Goal: Task Accomplishment & Management: Use online tool/utility

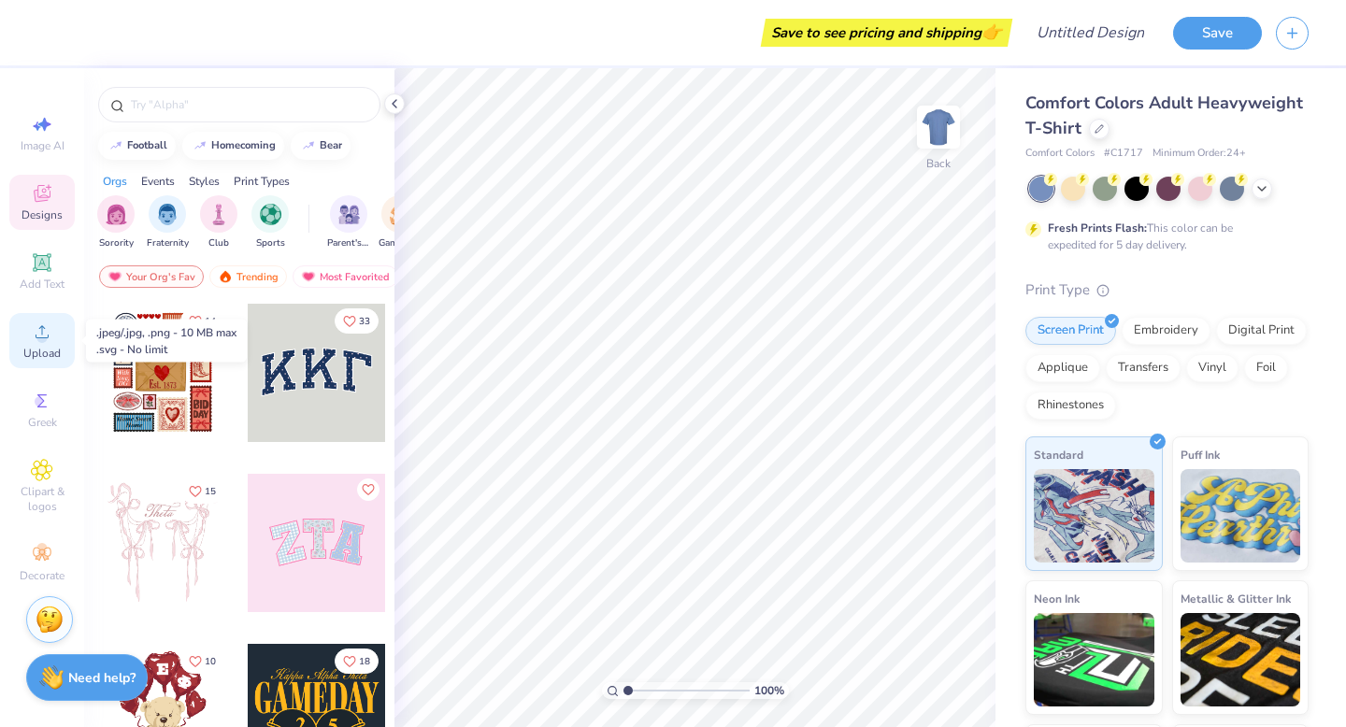
click at [36, 323] on icon at bounding box center [42, 332] width 22 height 22
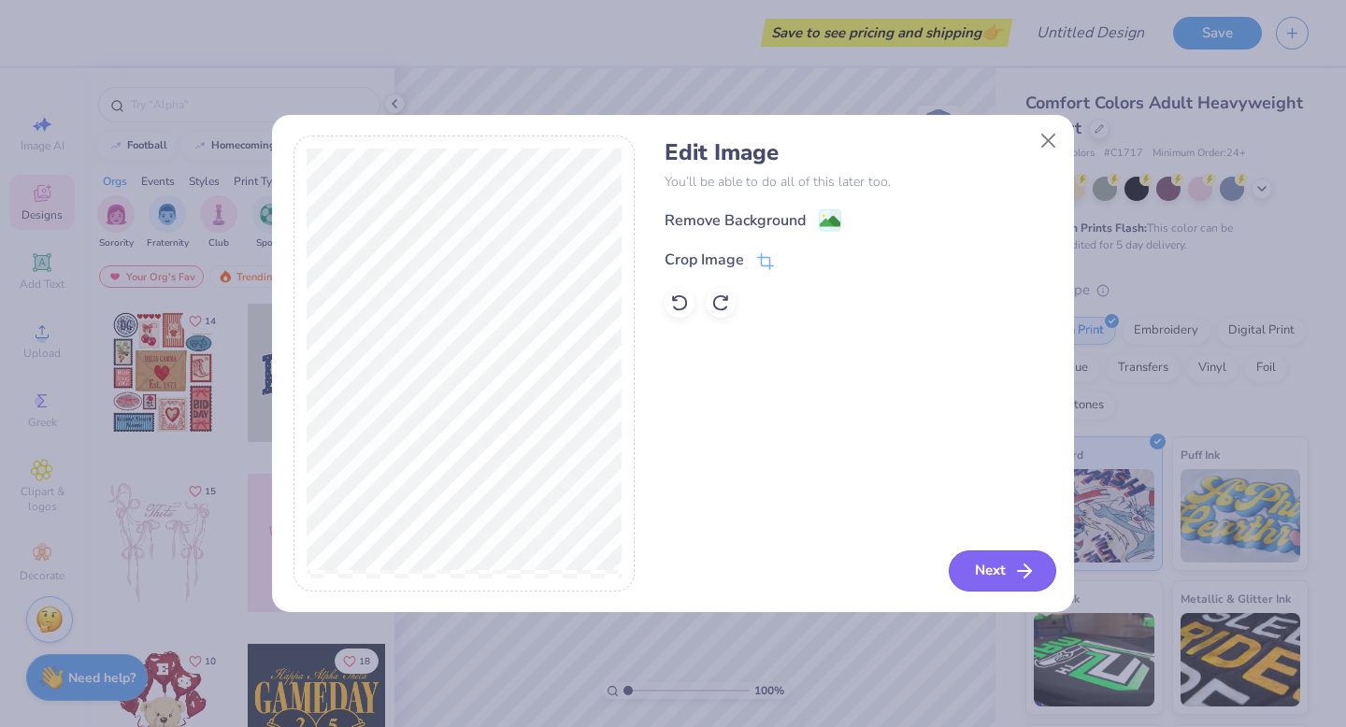
click at [1018, 563] on icon "button" at bounding box center [1025, 571] width 22 height 22
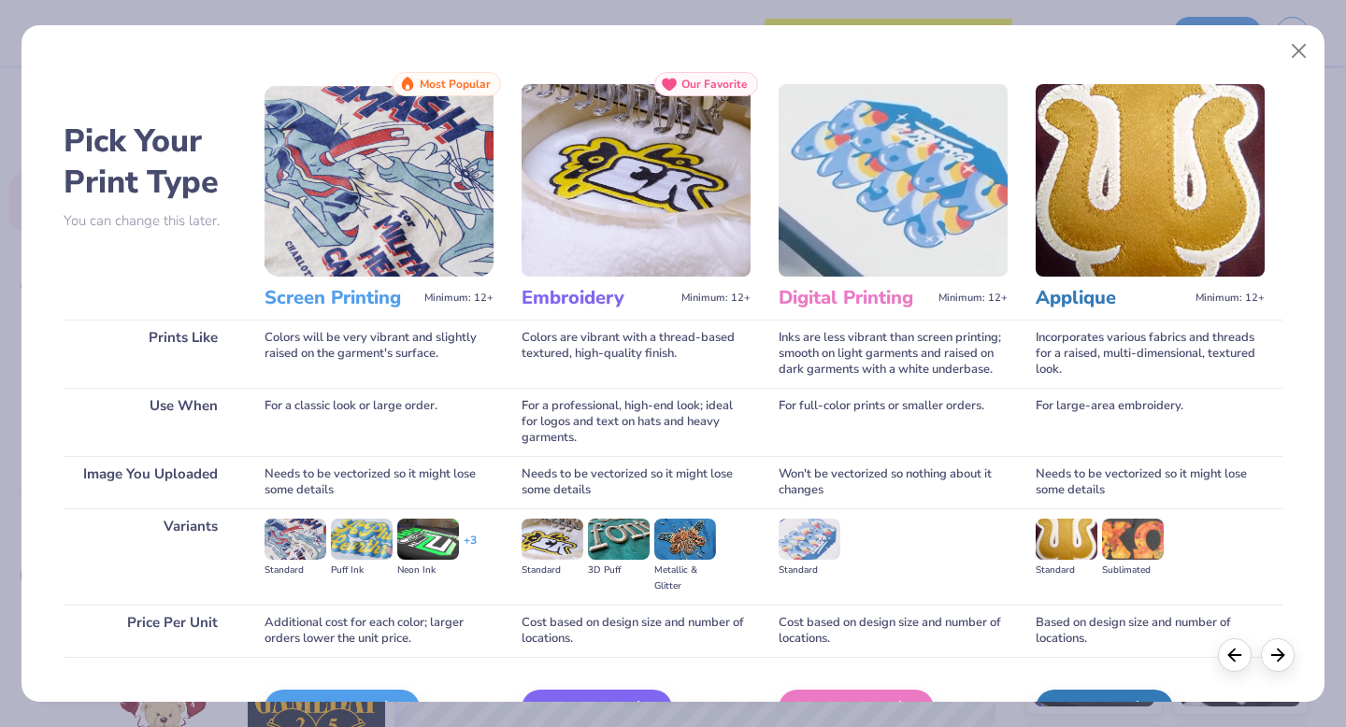
click at [603, 212] on img at bounding box center [636, 180] width 229 height 193
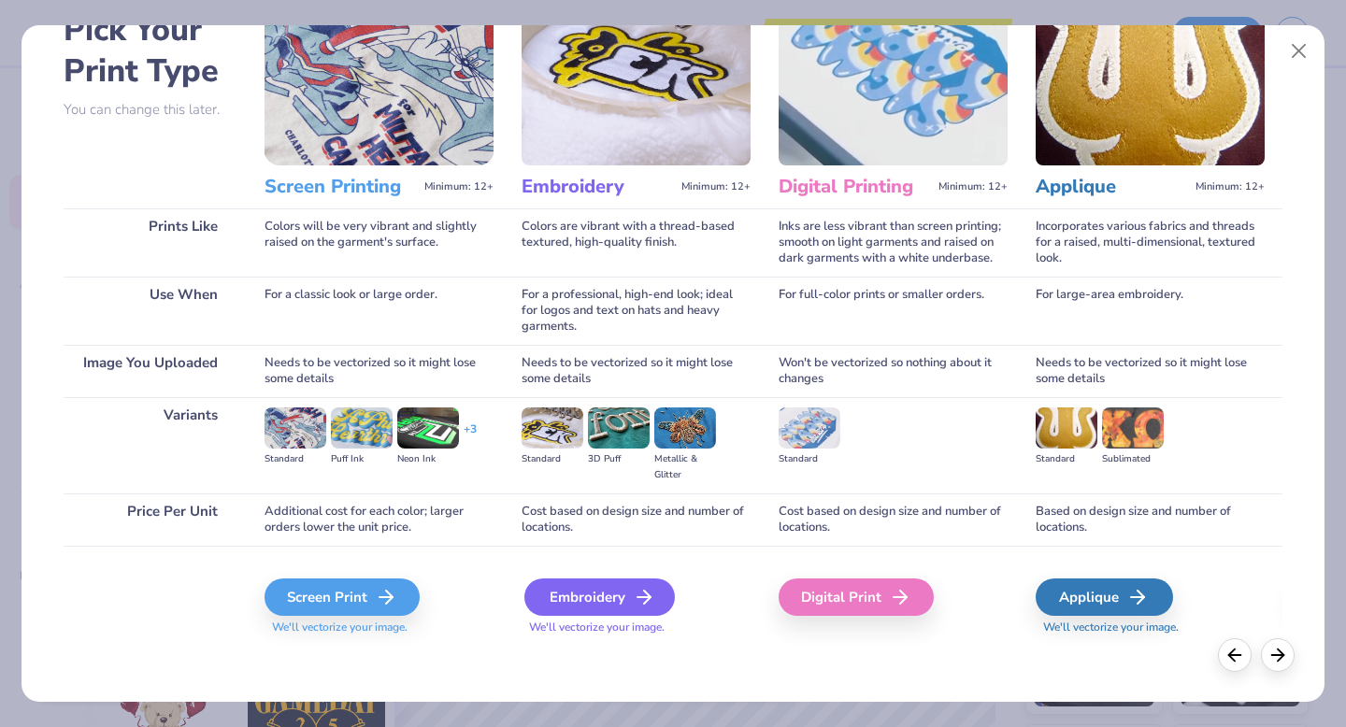
click at [606, 600] on div "Embroidery" at bounding box center [600, 597] width 151 height 37
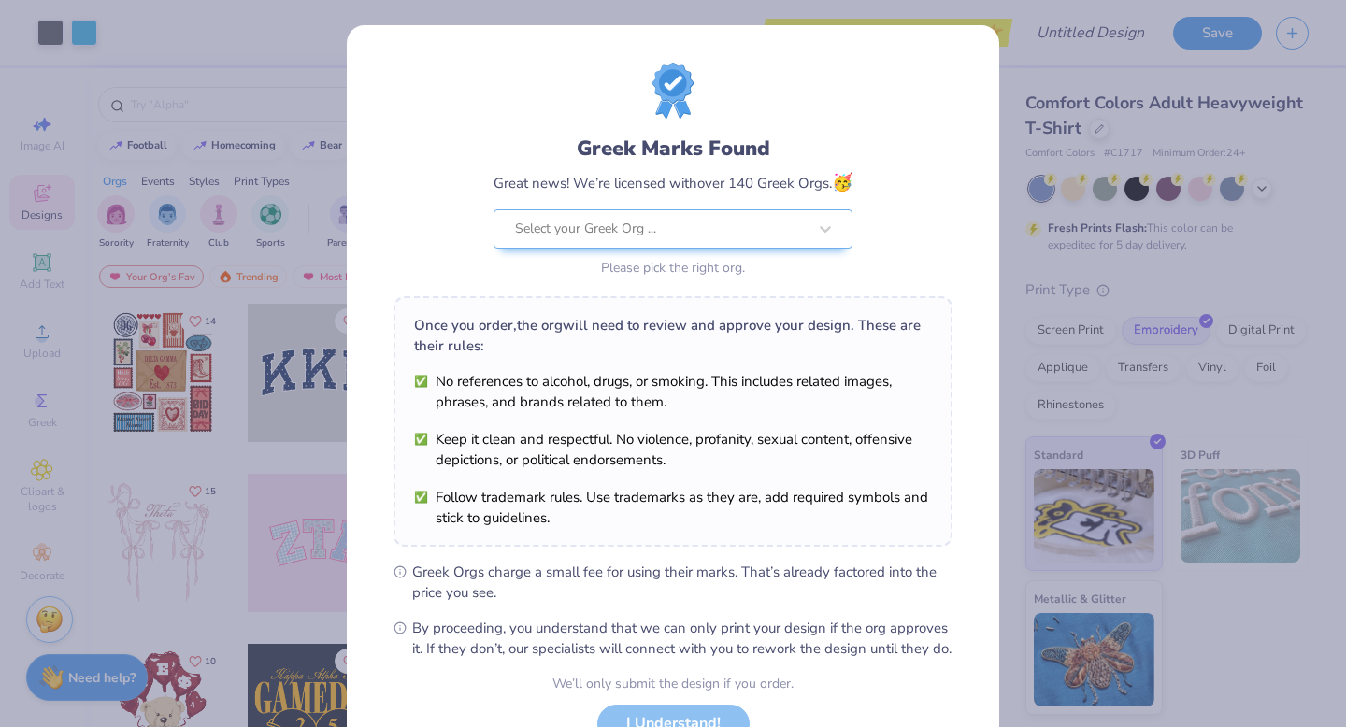
click at [821, 438] on body "Art colors Save to see pricing and shipping 👉 Design Title Save Image AI Design…" at bounding box center [673, 363] width 1346 height 727
type input "2.77"
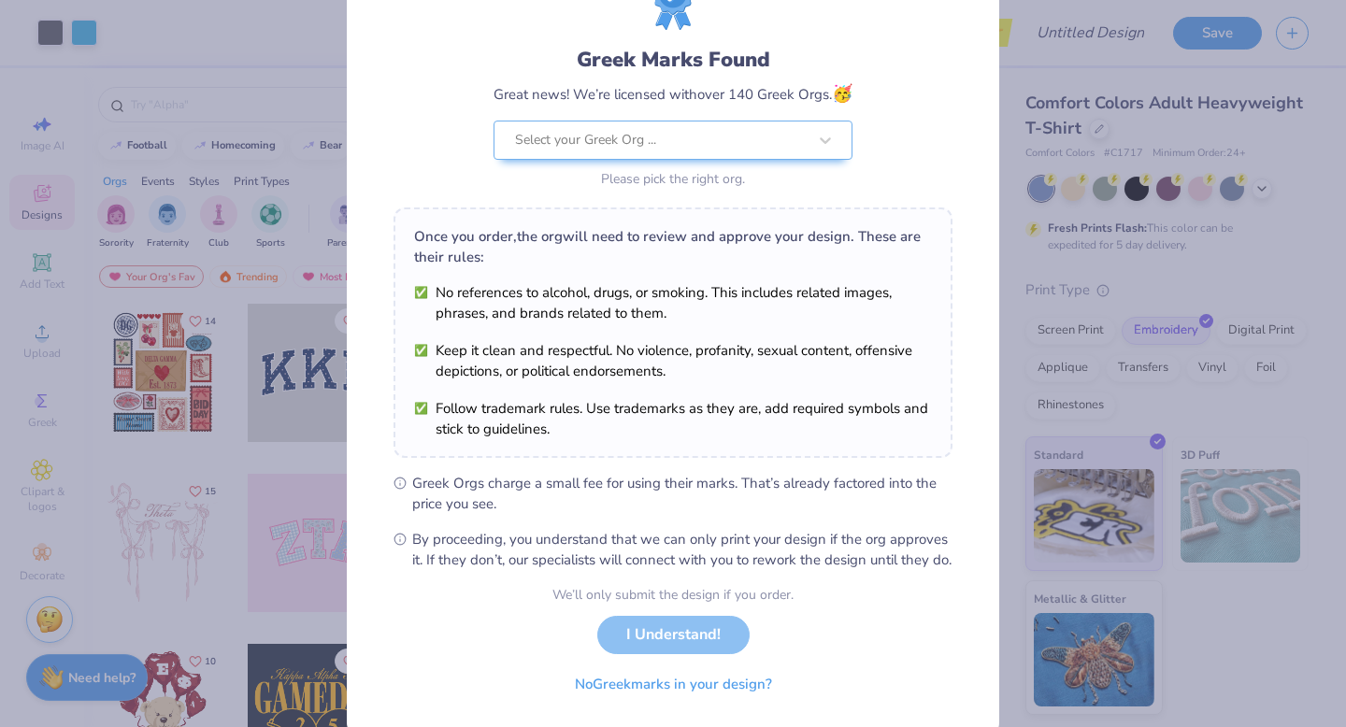
scroll to position [98, 0]
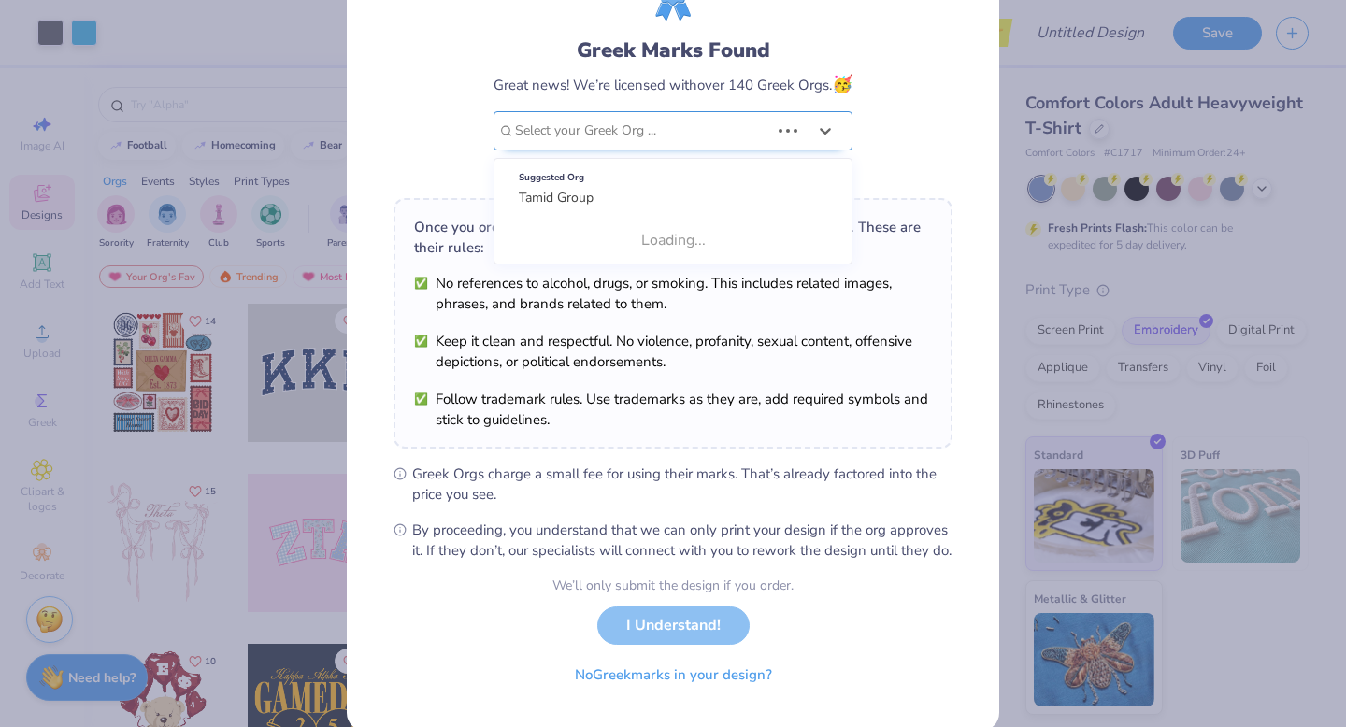
click at [620, 120] on div "Greek Marks Found Great news! We’re licensed with over 140 Greek Orgs. 🥳 Use Up…" at bounding box center [673, 73] width 559 height 219
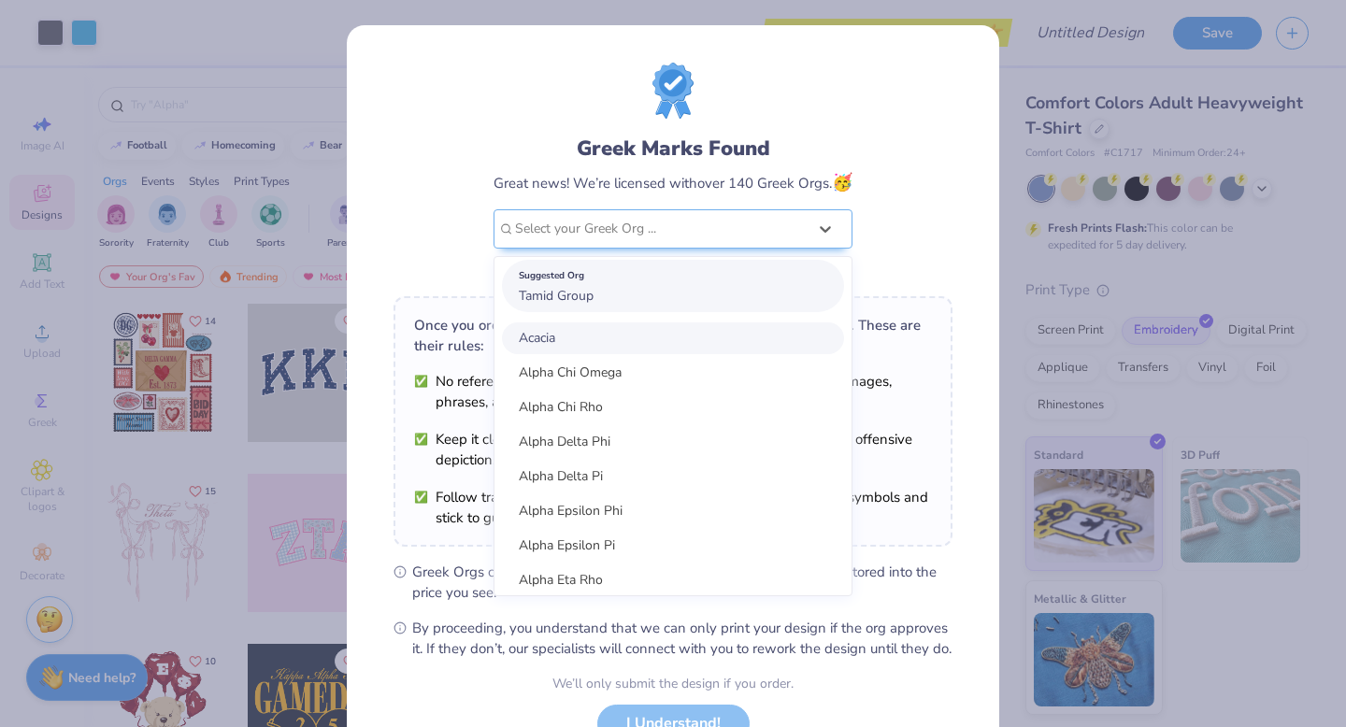
click at [541, 297] on span "Tamid Group" at bounding box center [556, 296] width 75 height 18
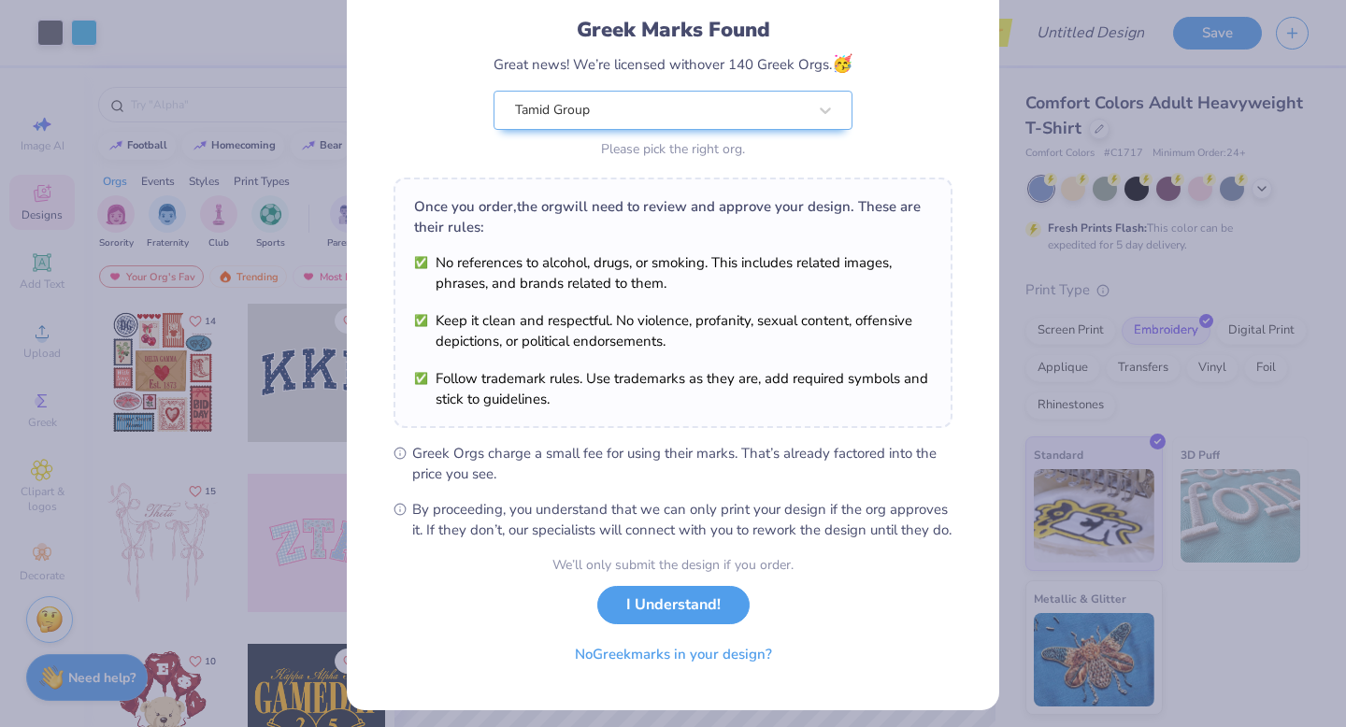
scroll to position [148, 0]
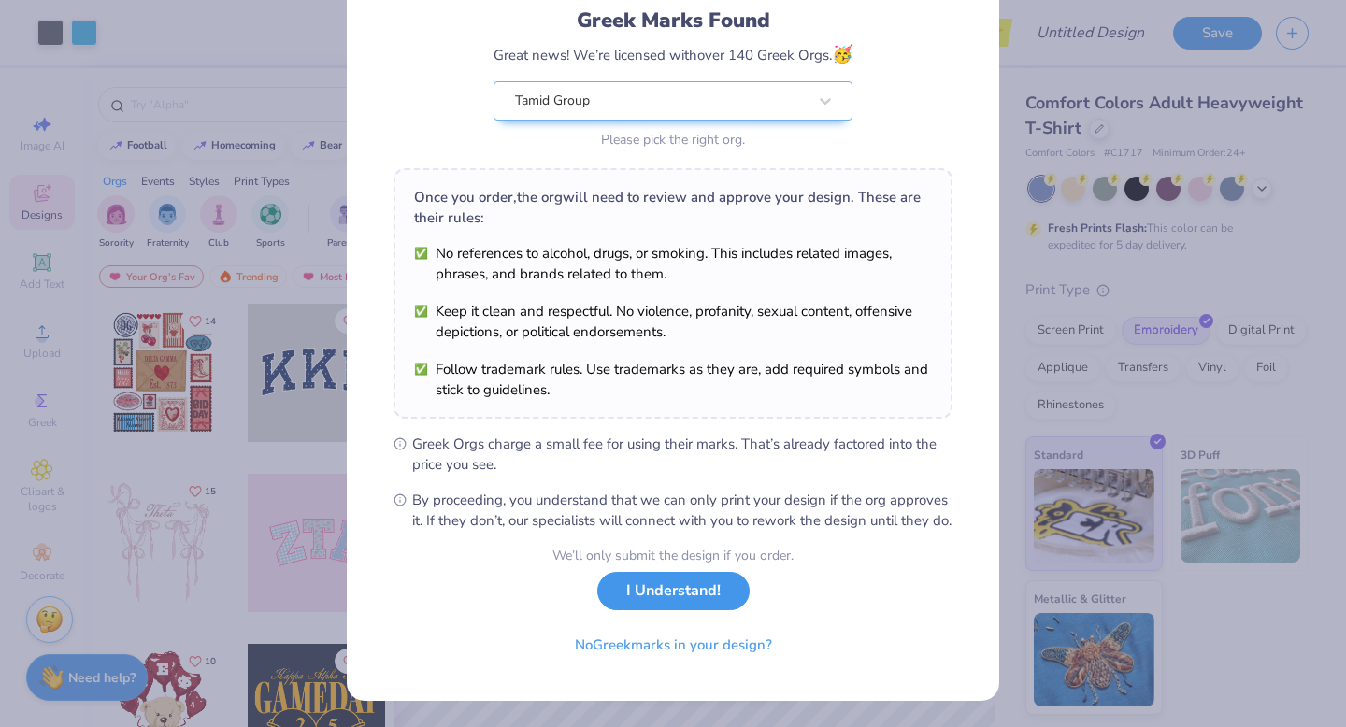
click at [643, 597] on button "I Understand!" at bounding box center [673, 591] width 152 height 38
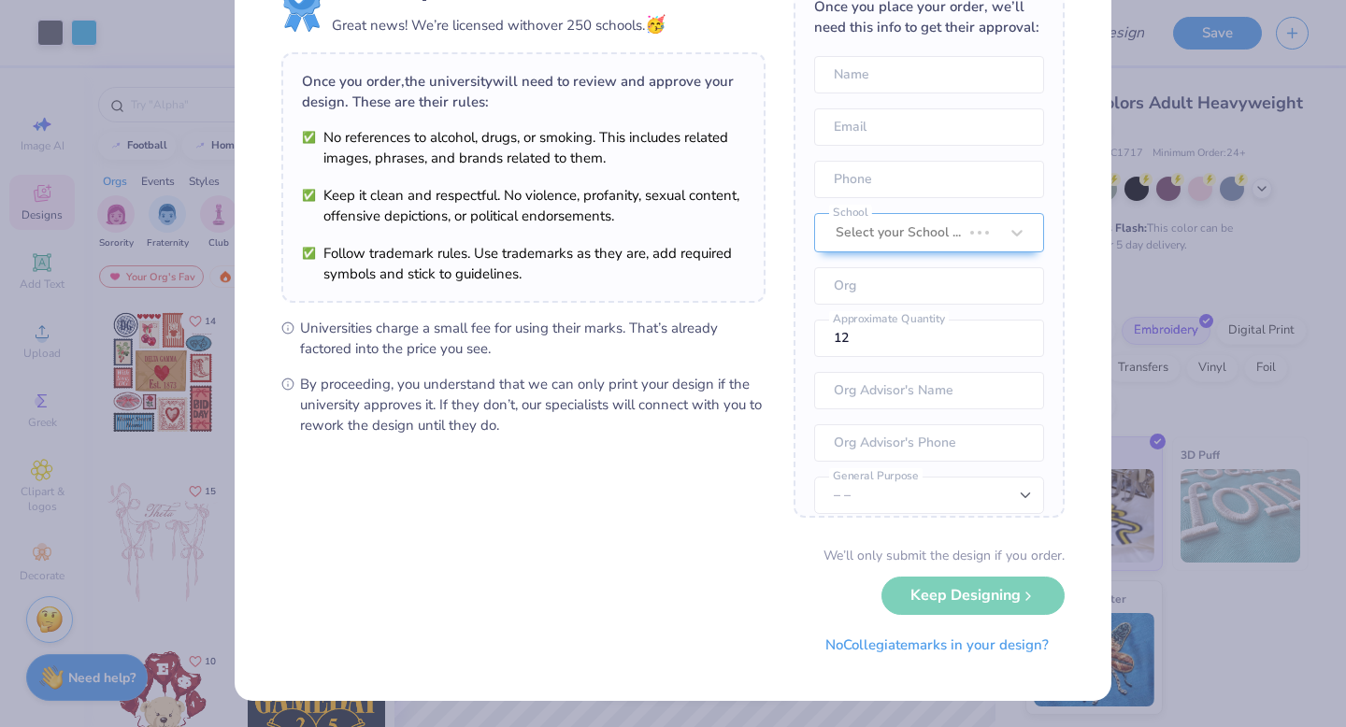
scroll to position [0, 0]
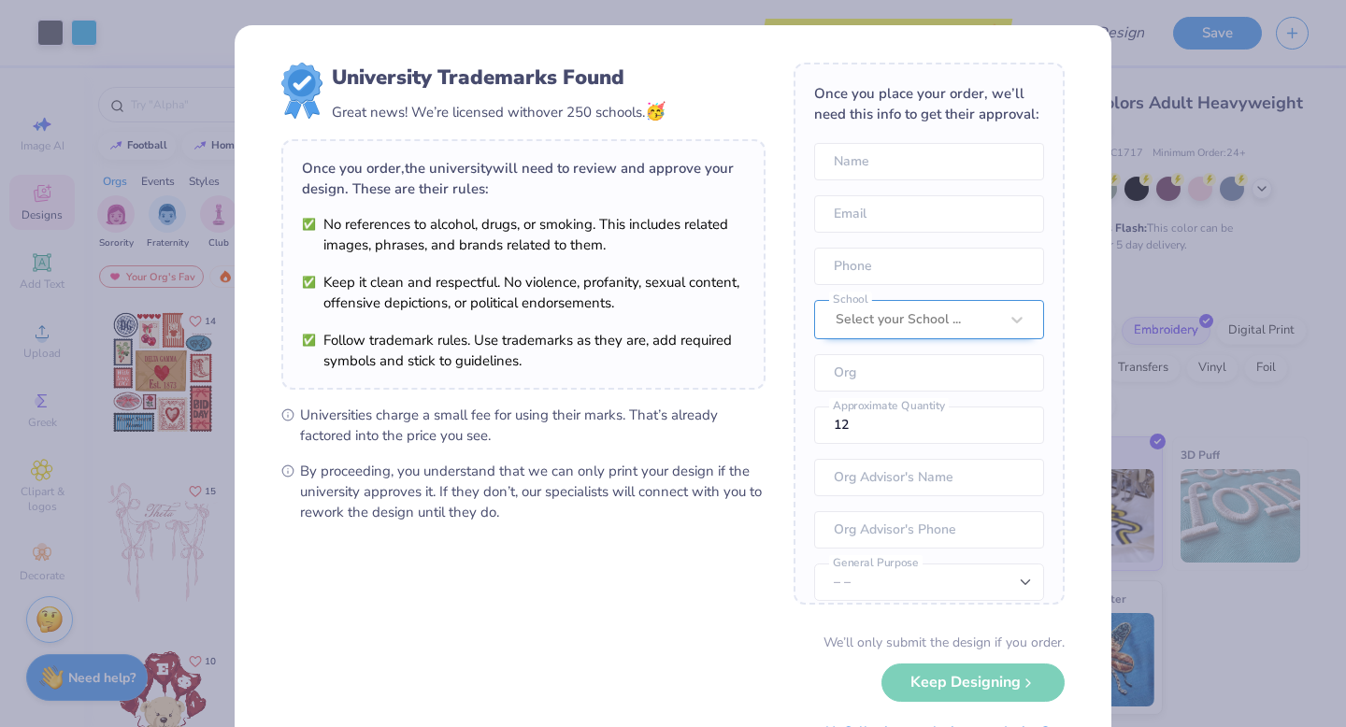
click at [875, 323] on div at bounding box center [917, 320] width 163 height 24
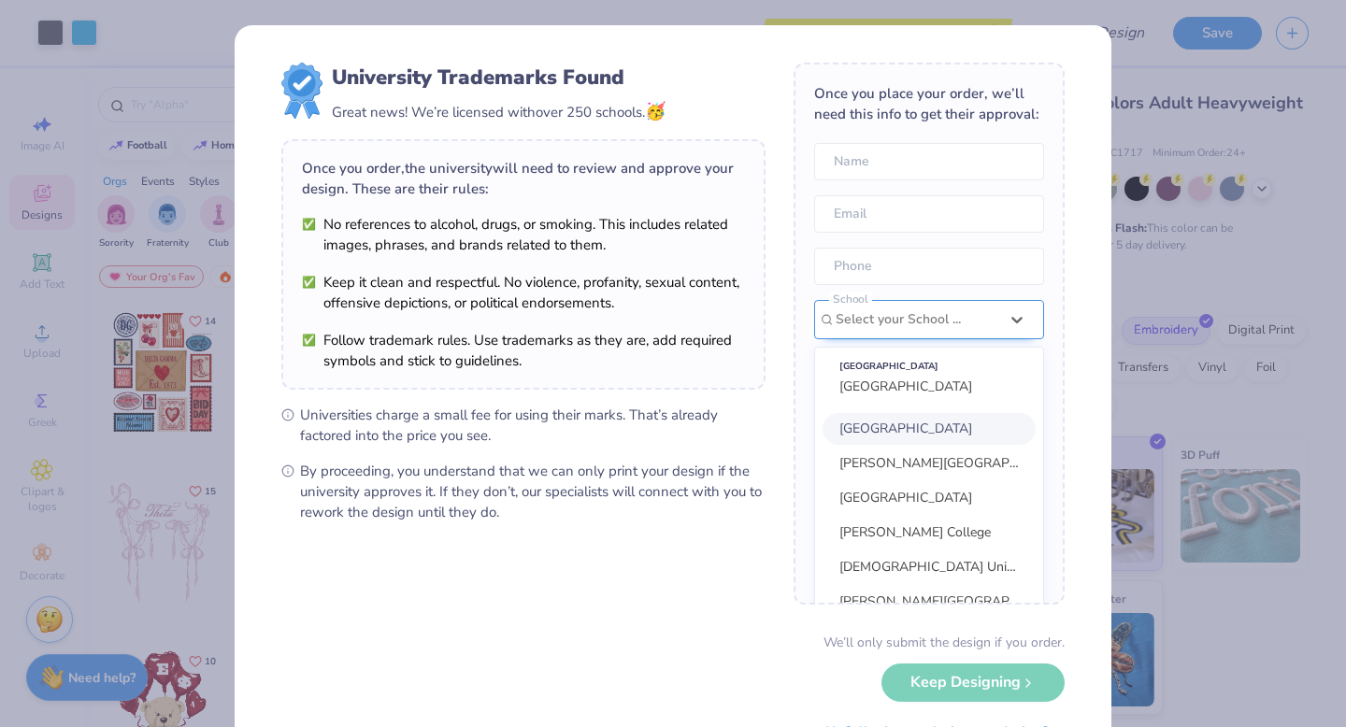
scroll to position [84, 0]
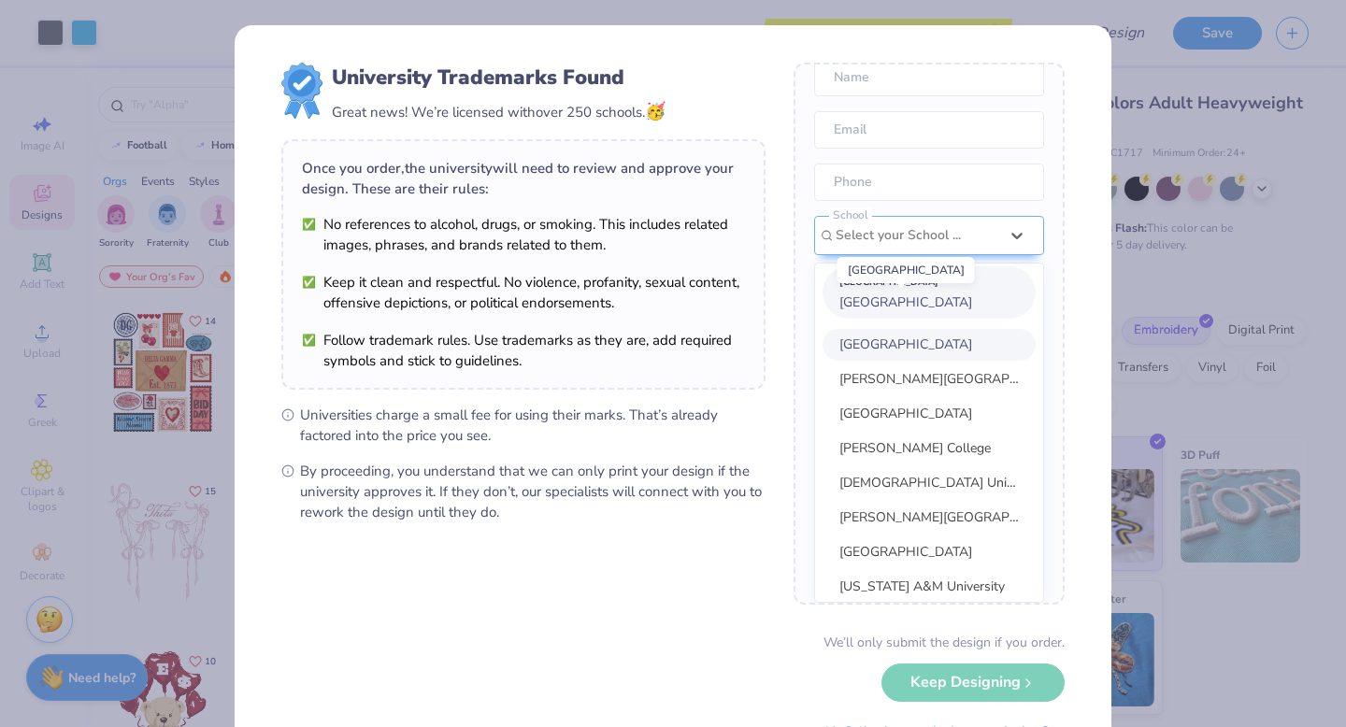
click at [874, 299] on span "[GEOGRAPHIC_DATA]" at bounding box center [906, 303] width 133 height 18
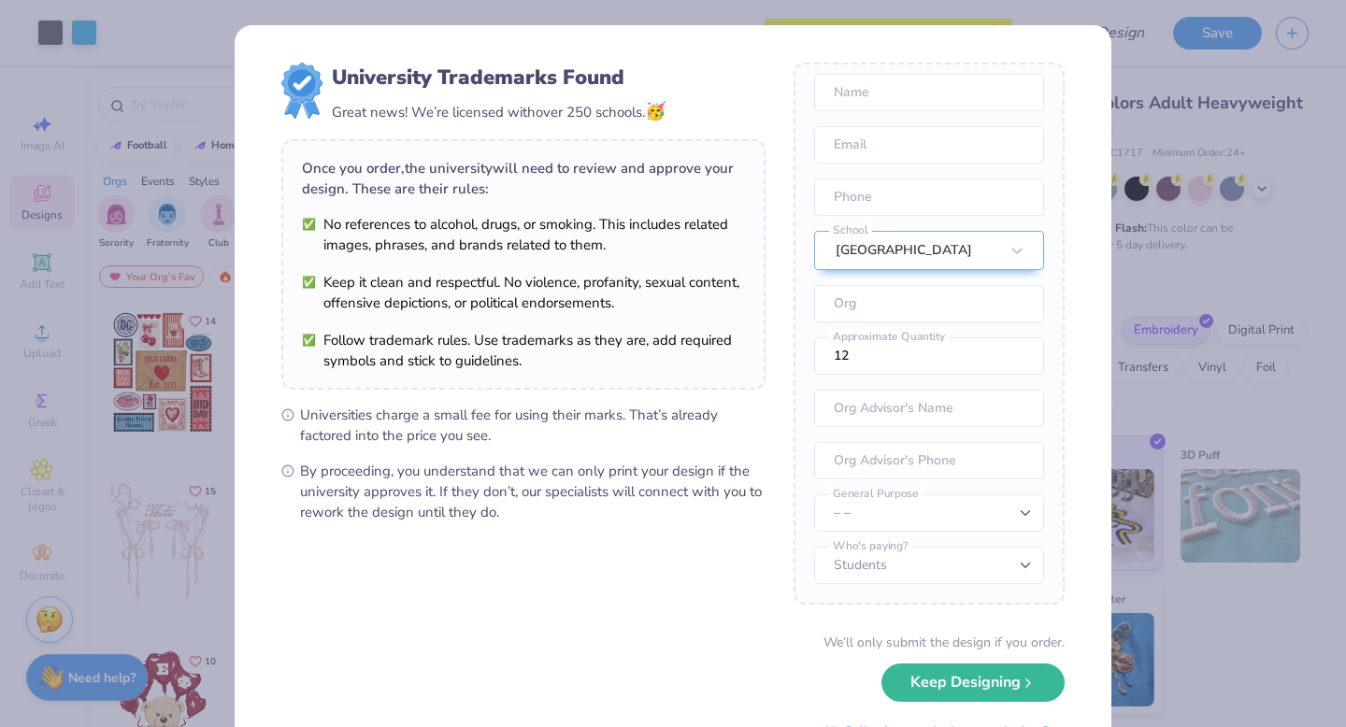
click at [852, 113] on div "Once you place your order, we’ll need this info to get their approval: Name Ema…" at bounding box center [929, 334] width 271 height 542
click at [852, 103] on input "text" at bounding box center [929, 92] width 230 height 37
type input "Ava"
type input "[EMAIL_ADDRESS][DOMAIN_NAME]"
type input "[PHONE_NUMBER]"
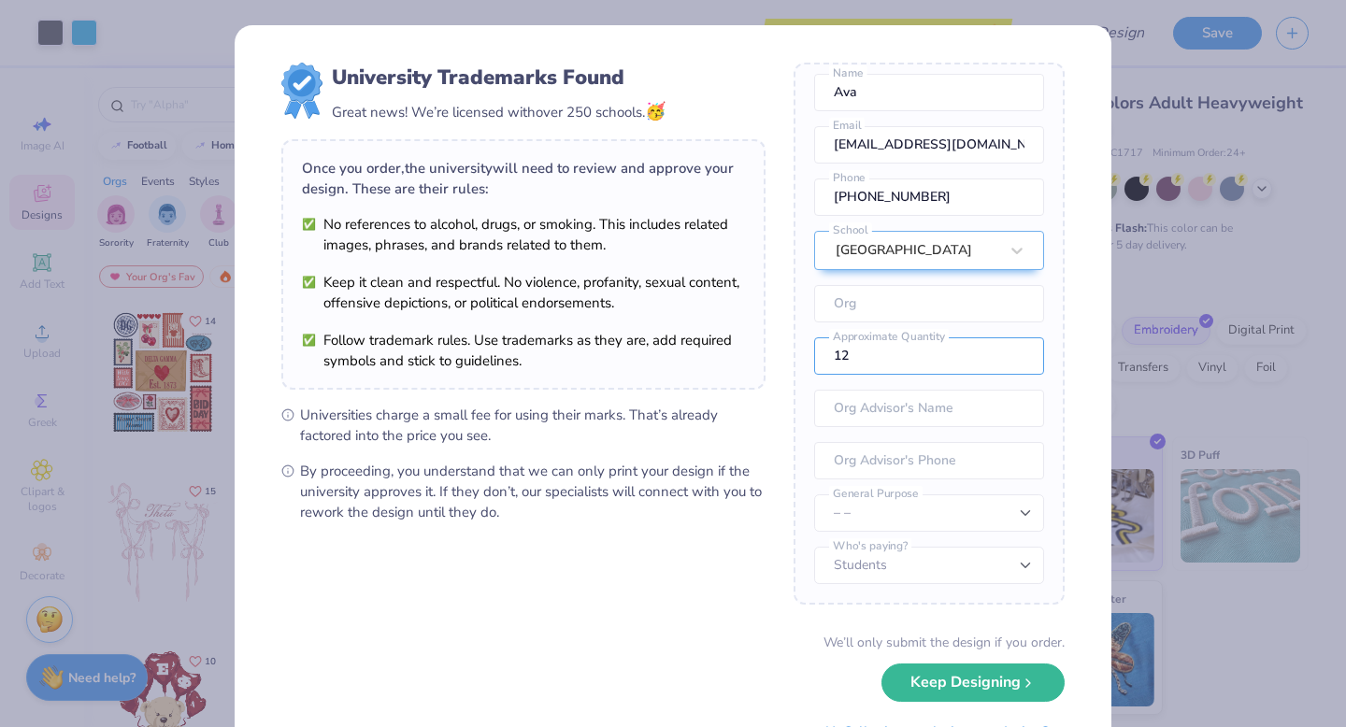
drag, startPoint x: 860, startPoint y: 353, endPoint x: 806, endPoint y: 350, distance: 54.4
click at [806, 350] on div "Once you place your order, we’ll need this info to get their approval: Ava Name…" at bounding box center [929, 334] width 271 height 542
type input "60"
click at [870, 411] on input "text" at bounding box center [929, 408] width 230 height 37
type input "Malka"
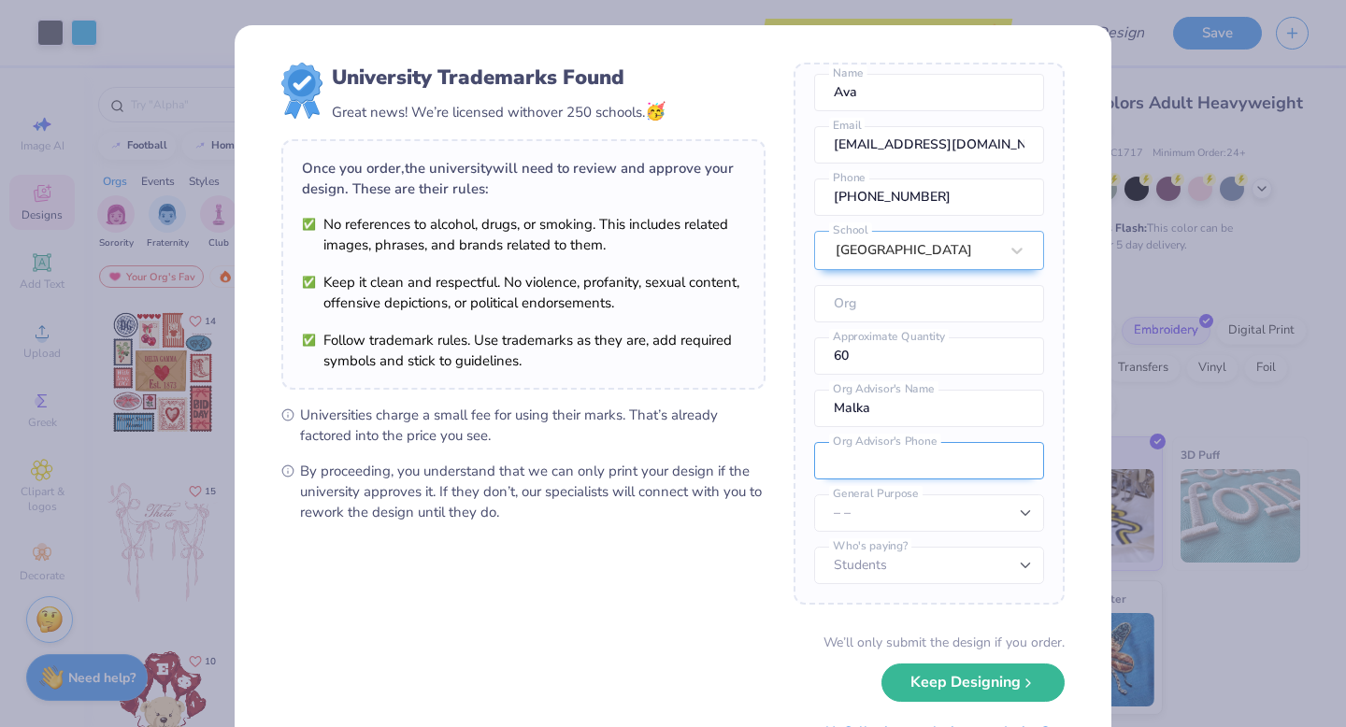
click at [876, 455] on input "tel" at bounding box center [929, 460] width 230 height 37
click at [755, 463] on span "By proceeding, you understand that we can only print your design if the univers…" at bounding box center [533, 492] width 466 height 62
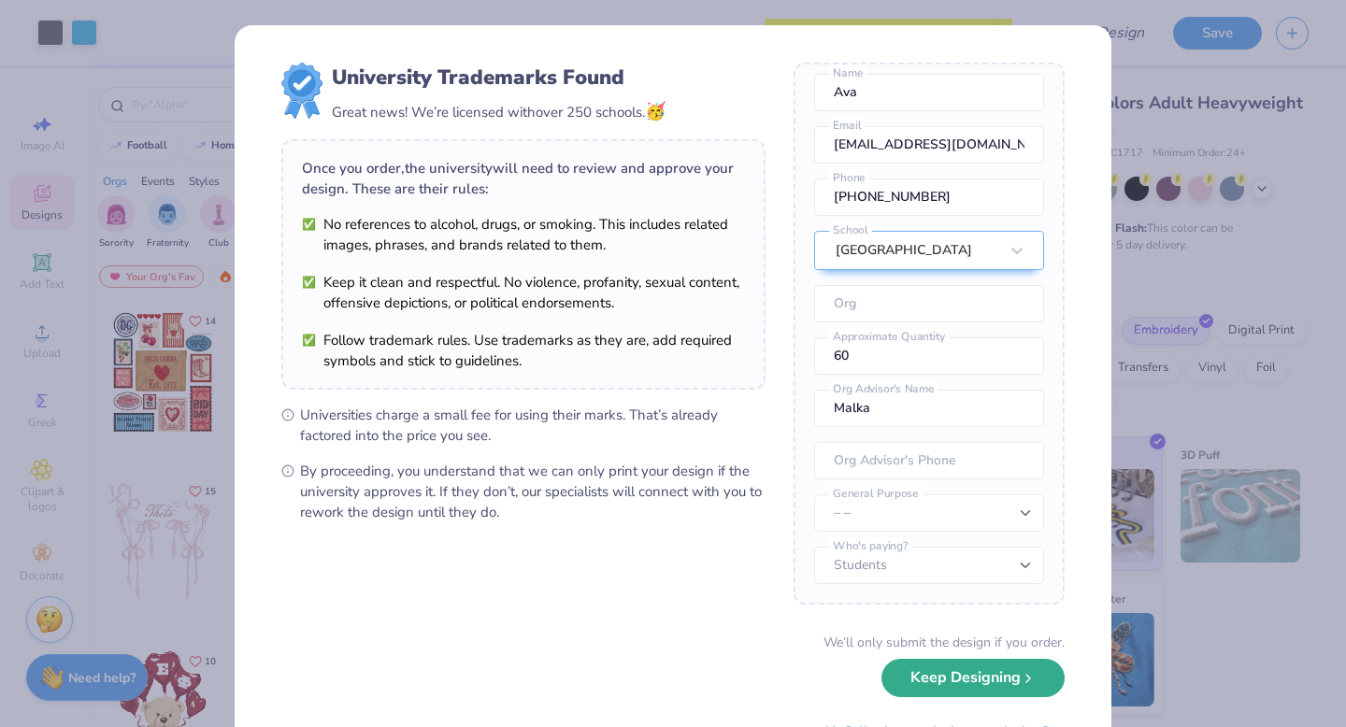
click at [949, 686] on button "Keep Designing" at bounding box center [973, 678] width 183 height 38
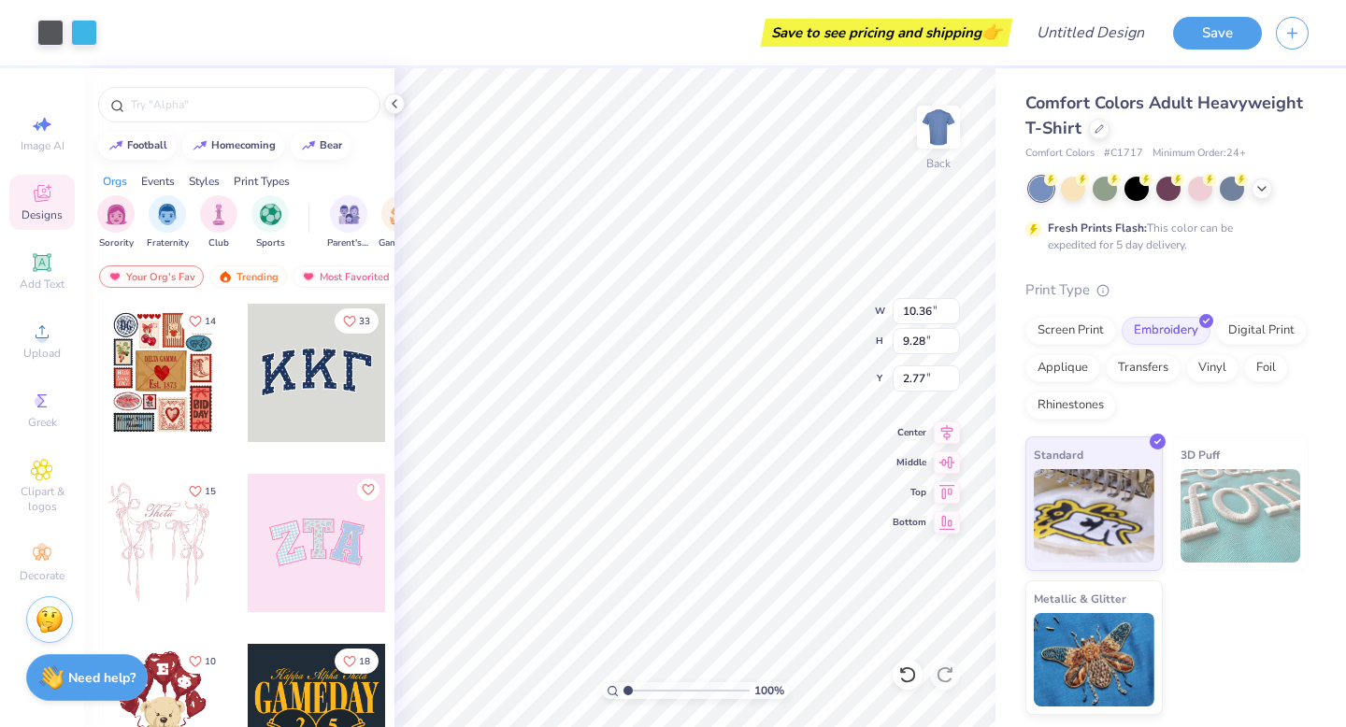
type input "10.36"
type input "9.28"
type input "3.22"
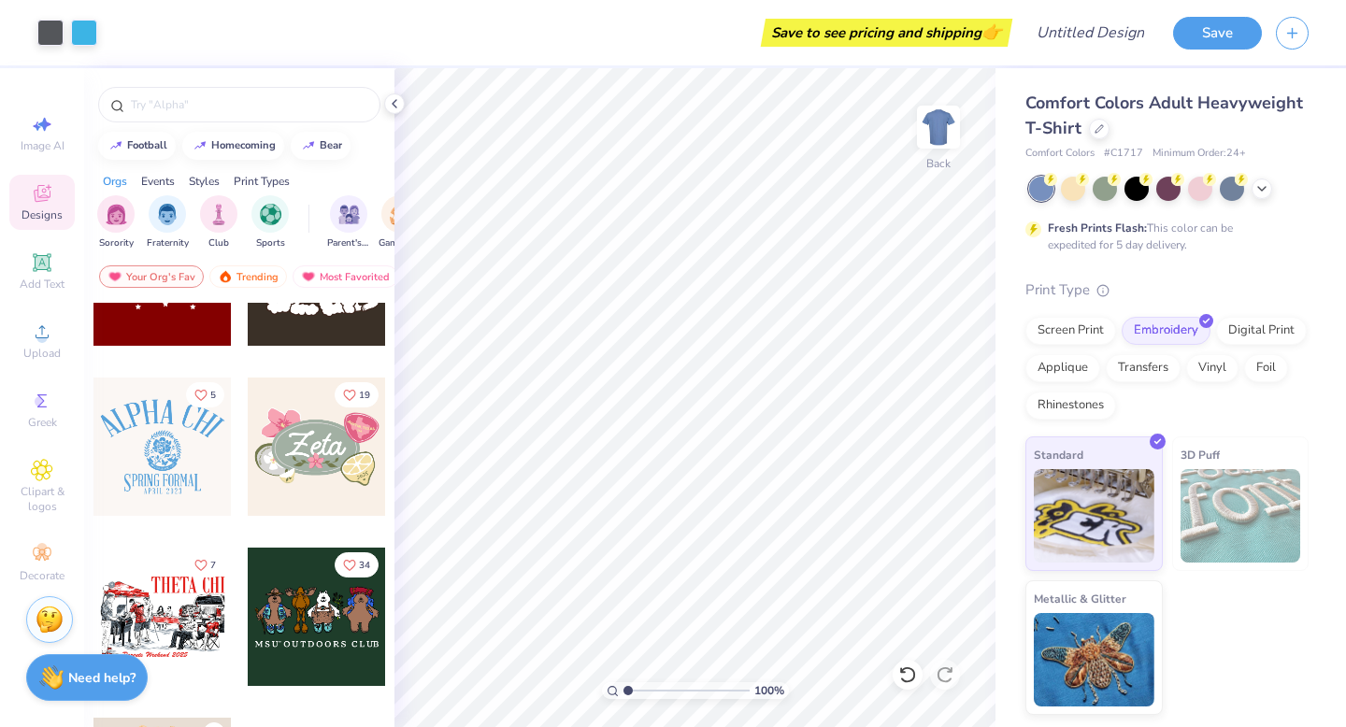
scroll to position [955, 0]
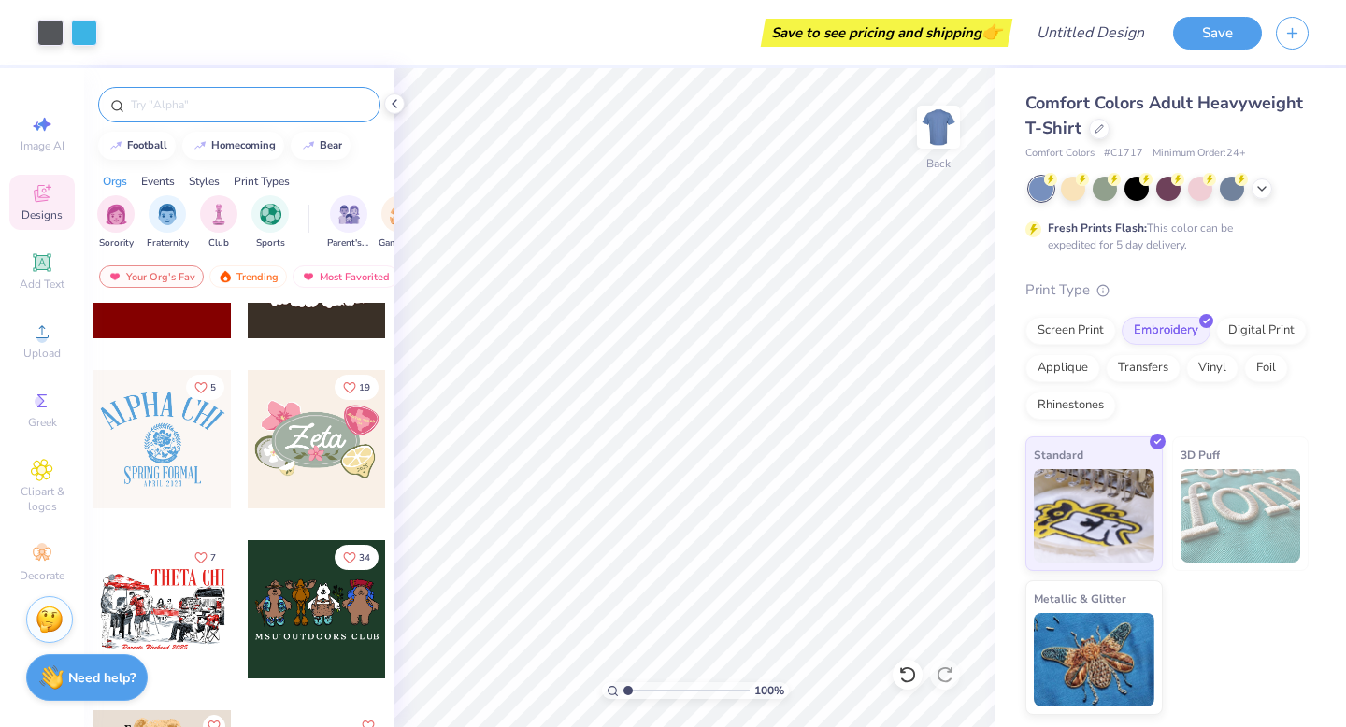
click at [187, 116] on div at bounding box center [239, 105] width 282 height 36
click at [167, 105] on input "text" at bounding box center [248, 104] width 239 height 19
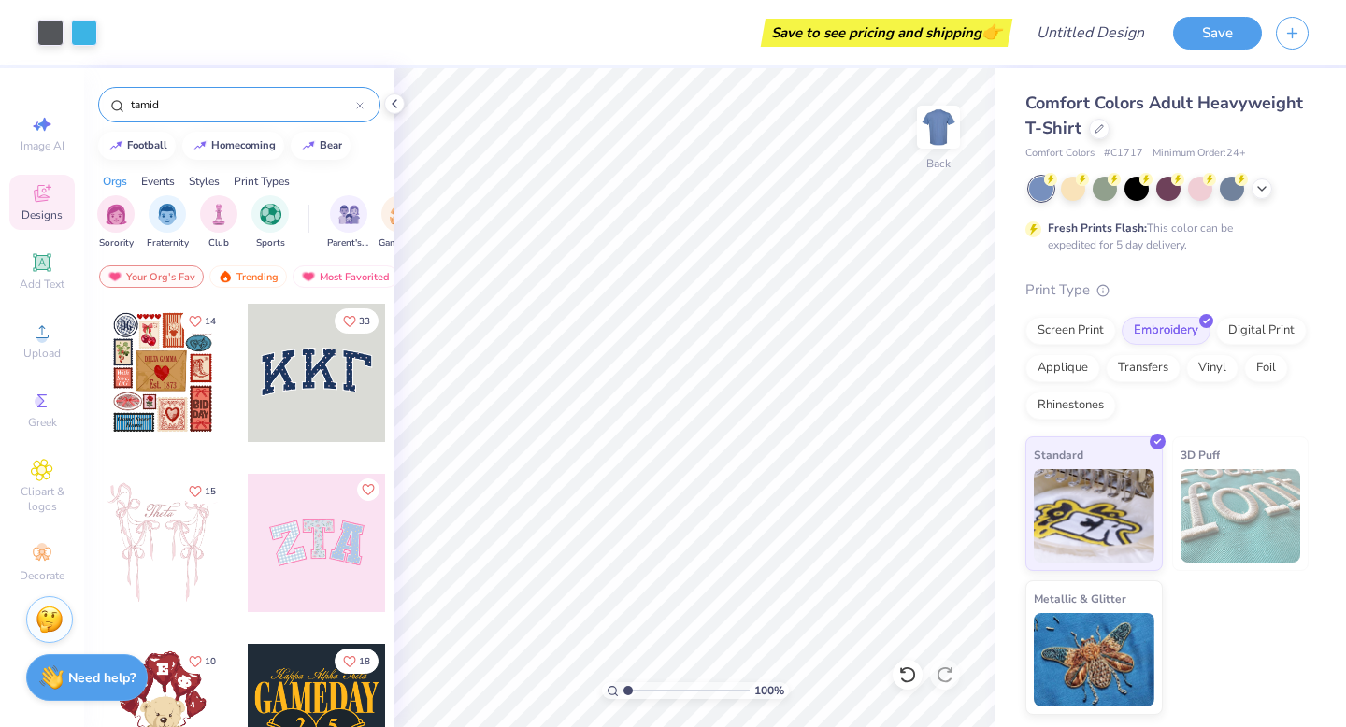
type input "tamid"
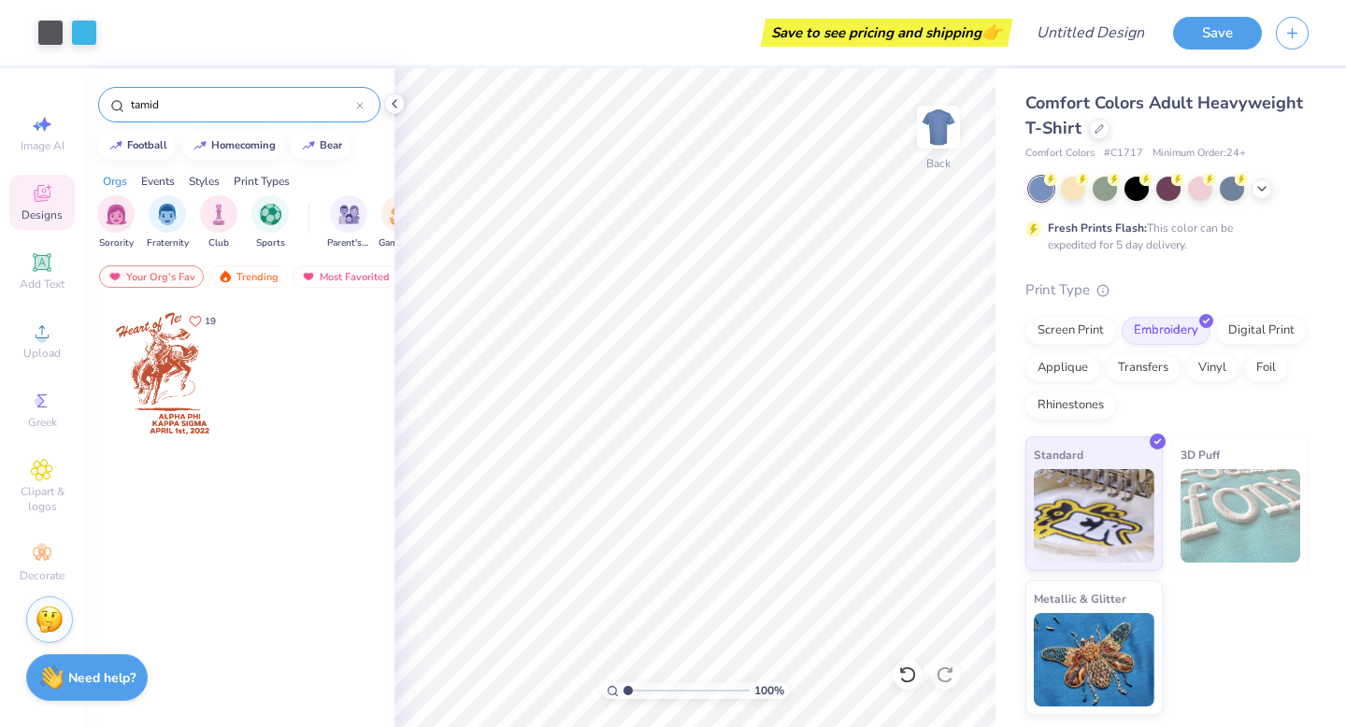
drag, startPoint x: 173, startPoint y: 105, endPoint x: 97, endPoint y: 101, distance: 75.8
click at [98, 102] on div "tamid" at bounding box center [239, 105] width 282 height 36
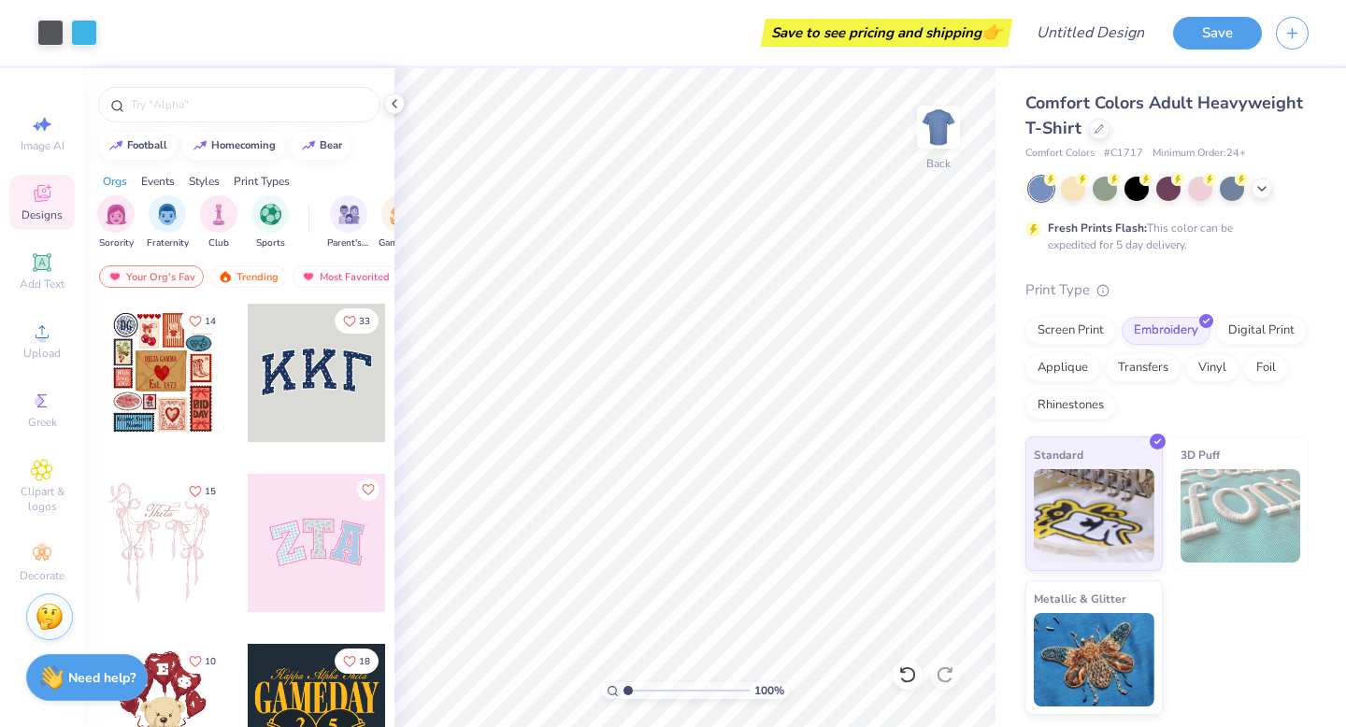
click at [39, 620] on img at bounding box center [50, 617] width 28 height 28
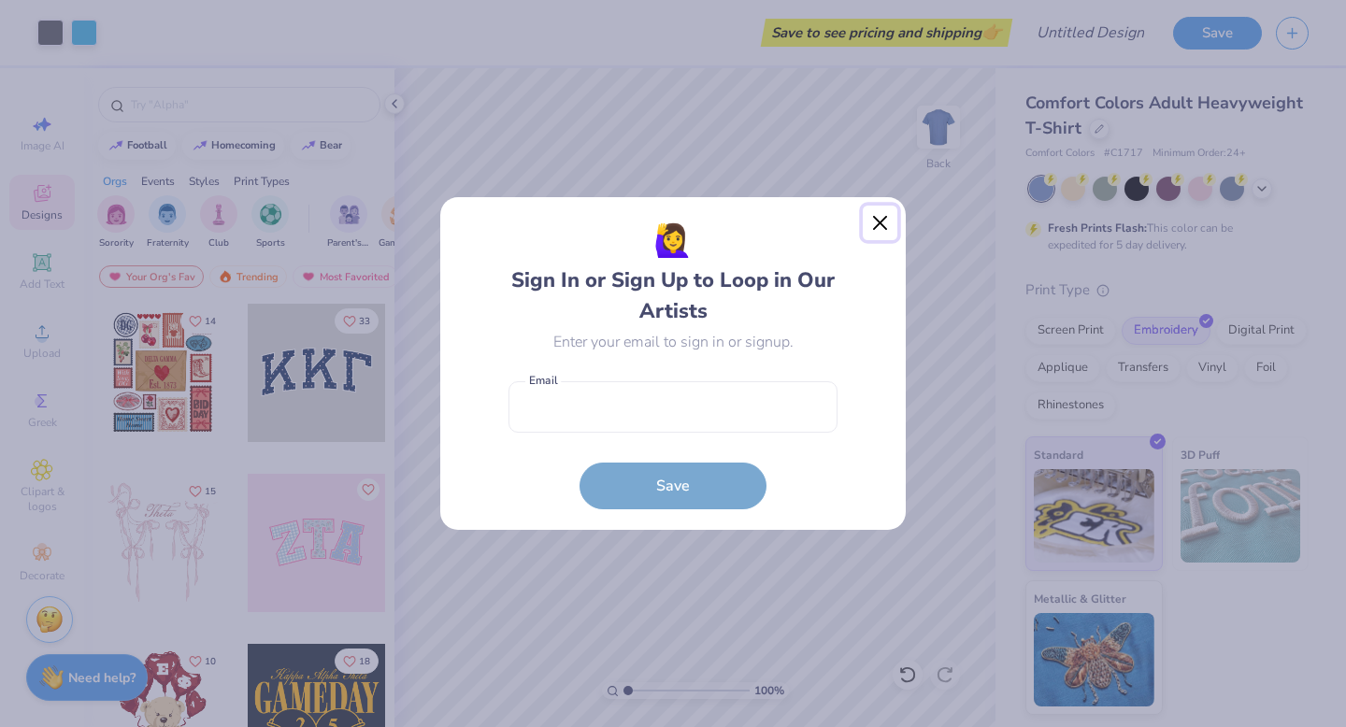
click at [881, 227] on button "Close" at bounding box center [881, 224] width 36 height 36
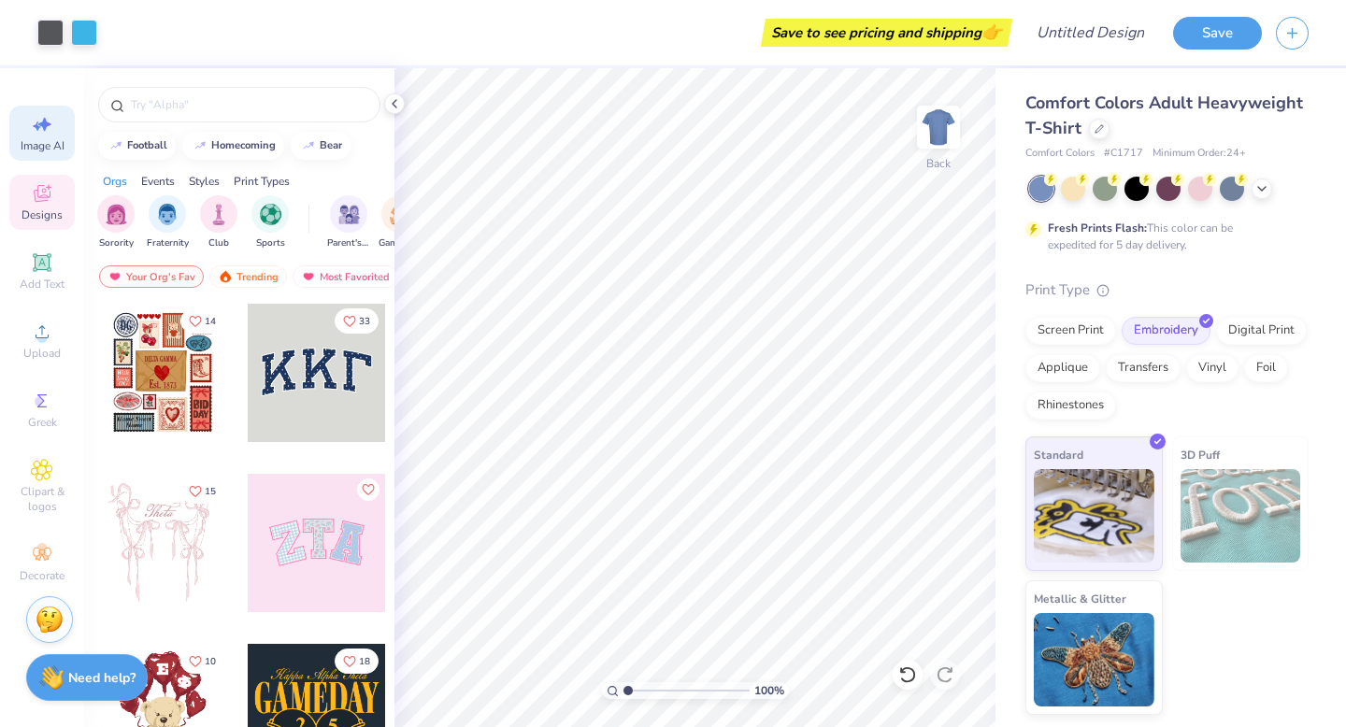
click at [43, 138] on span "Image AI" at bounding box center [43, 145] width 44 height 15
select select "4"
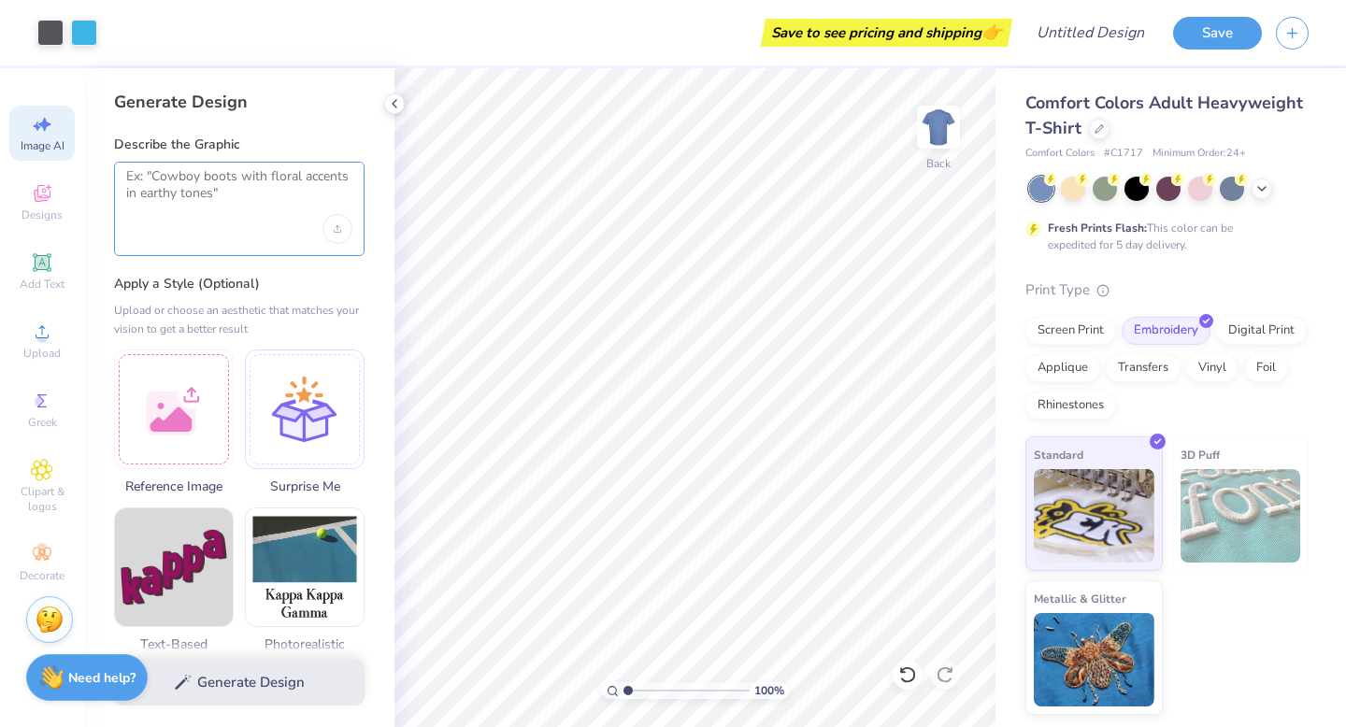
click at [166, 192] on textarea at bounding box center [239, 191] width 226 height 47
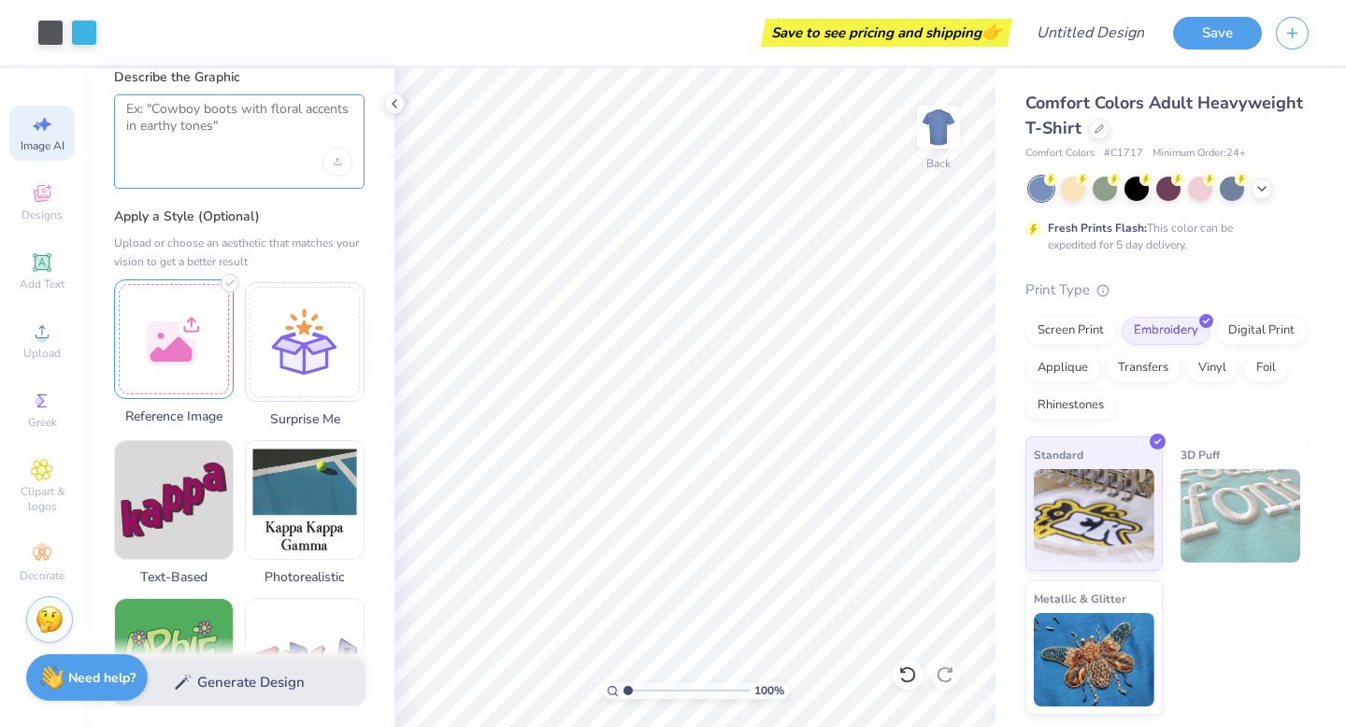
scroll to position [7, 0]
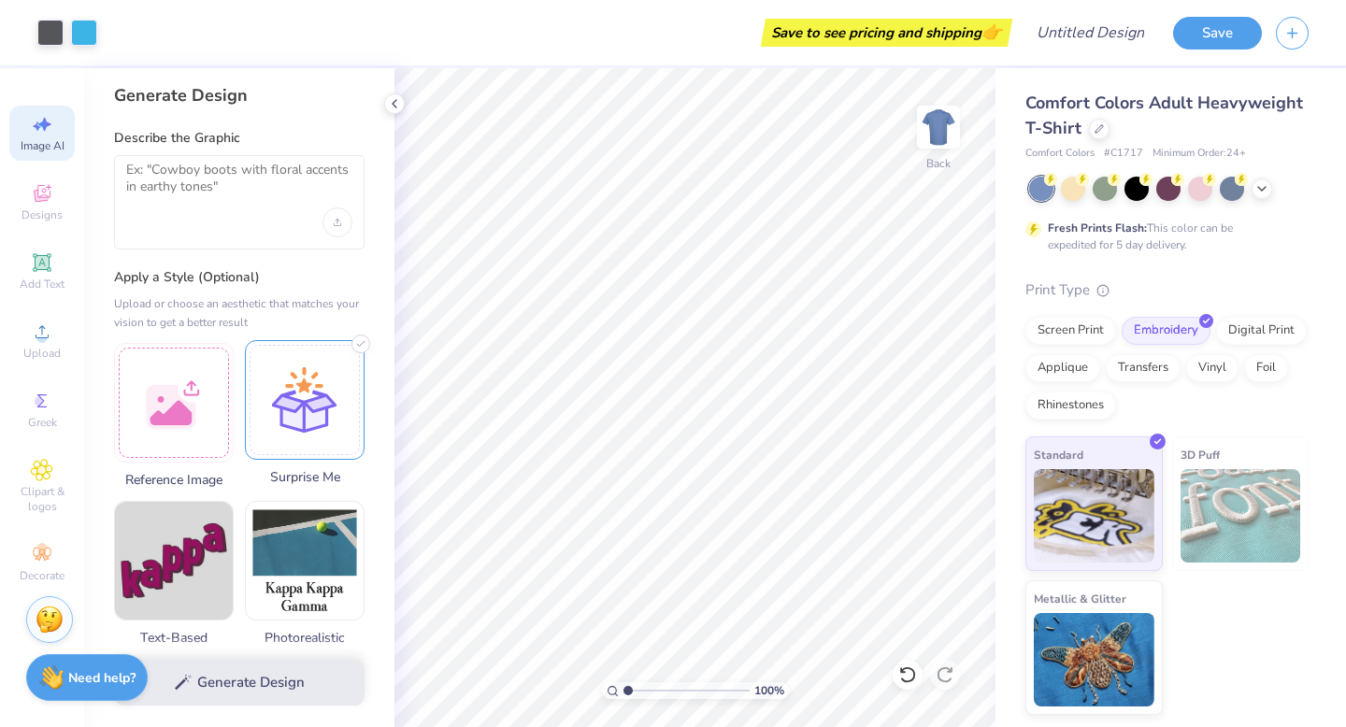
click at [311, 408] on div at bounding box center [305, 400] width 120 height 120
click at [153, 207] on textarea at bounding box center [239, 185] width 226 height 47
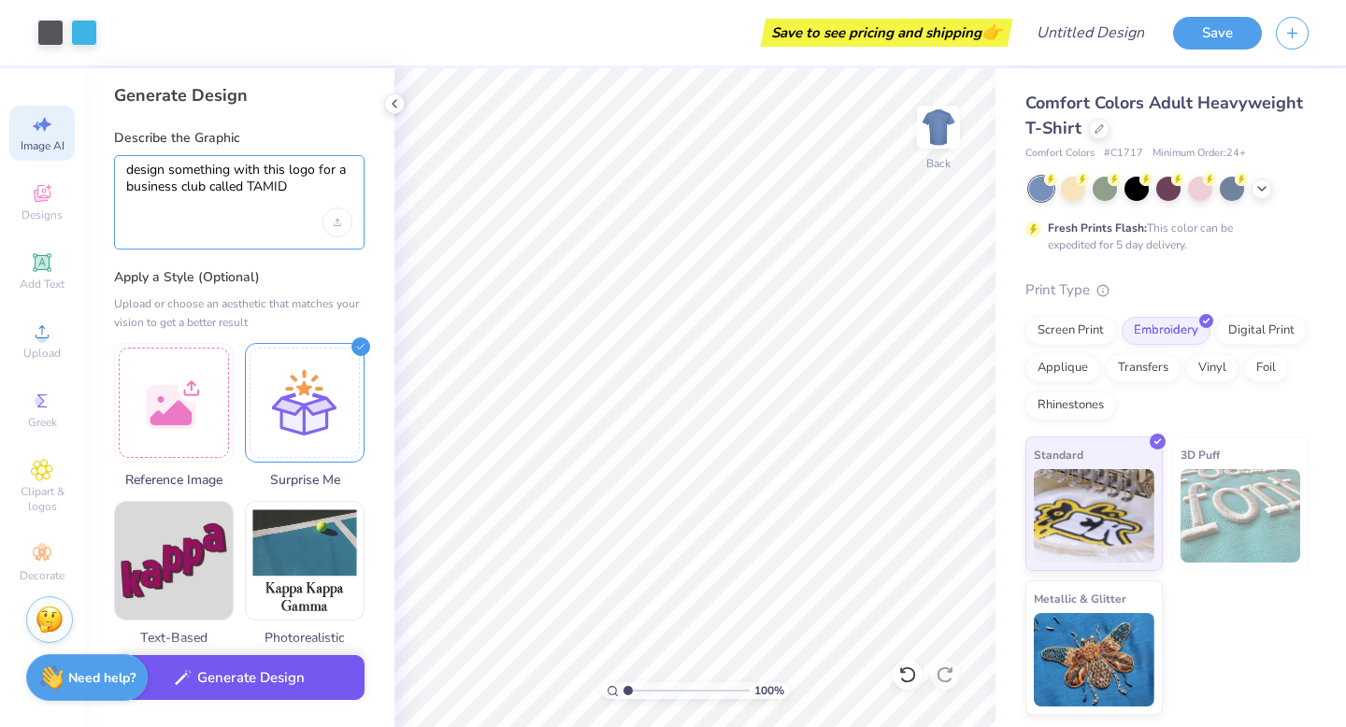
type textarea "design something with this logo for a business club called TAMID"
click at [228, 667] on button "Generate Design" at bounding box center [239, 678] width 251 height 46
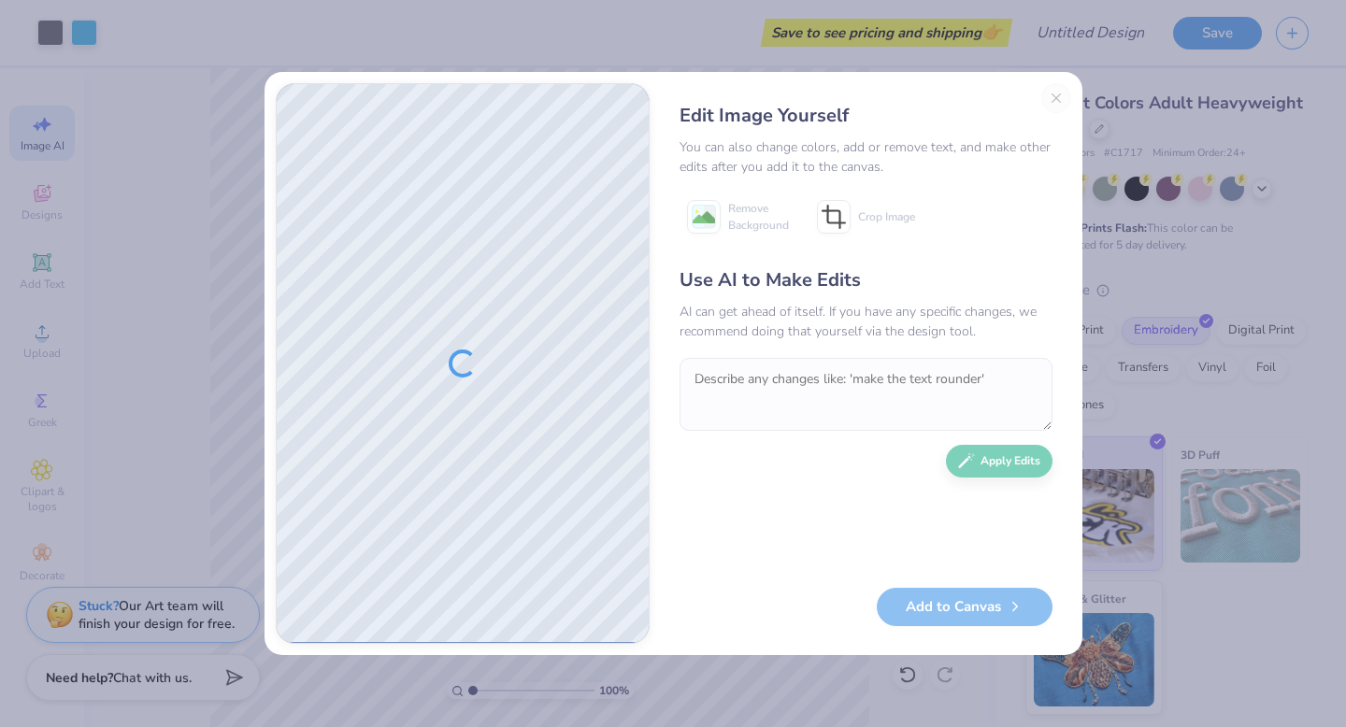
click at [1055, 101] on div "Edit Image Yourself You can also change colors, add or remove text, and make ot…" at bounding box center [866, 363] width 410 height 561
click at [1057, 95] on div "Edit Image Yourself You can also change colors, add or remove text, and make ot…" at bounding box center [866, 363] width 410 height 561
click at [228, 206] on div "Edit Image Yourself You can also change colors, add or remove text, and make ot…" at bounding box center [673, 363] width 1346 height 727
click at [1052, 97] on div "Edit Image Yourself You can also change colors, add or remove text, and make ot…" at bounding box center [866, 363] width 410 height 561
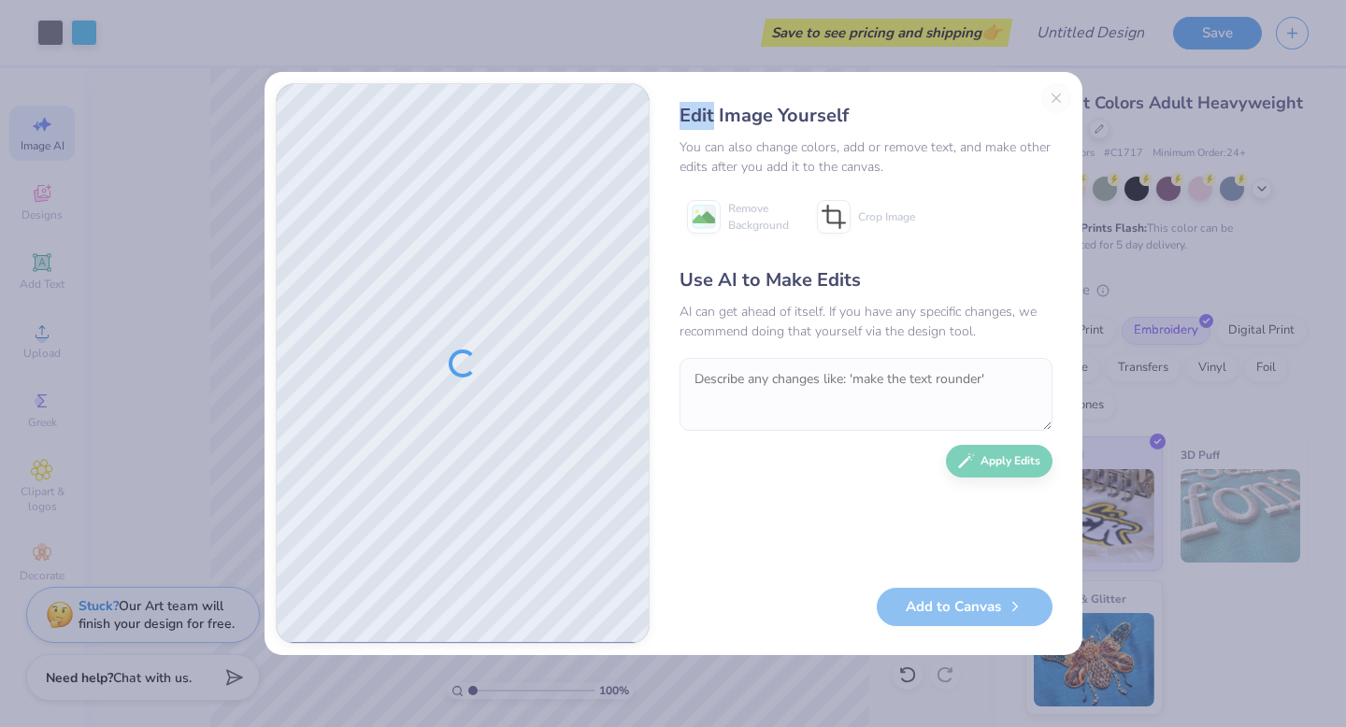
click at [1052, 97] on div "Edit Image Yourself You can also change colors, add or remove text, and make ot…" at bounding box center [866, 363] width 410 height 561
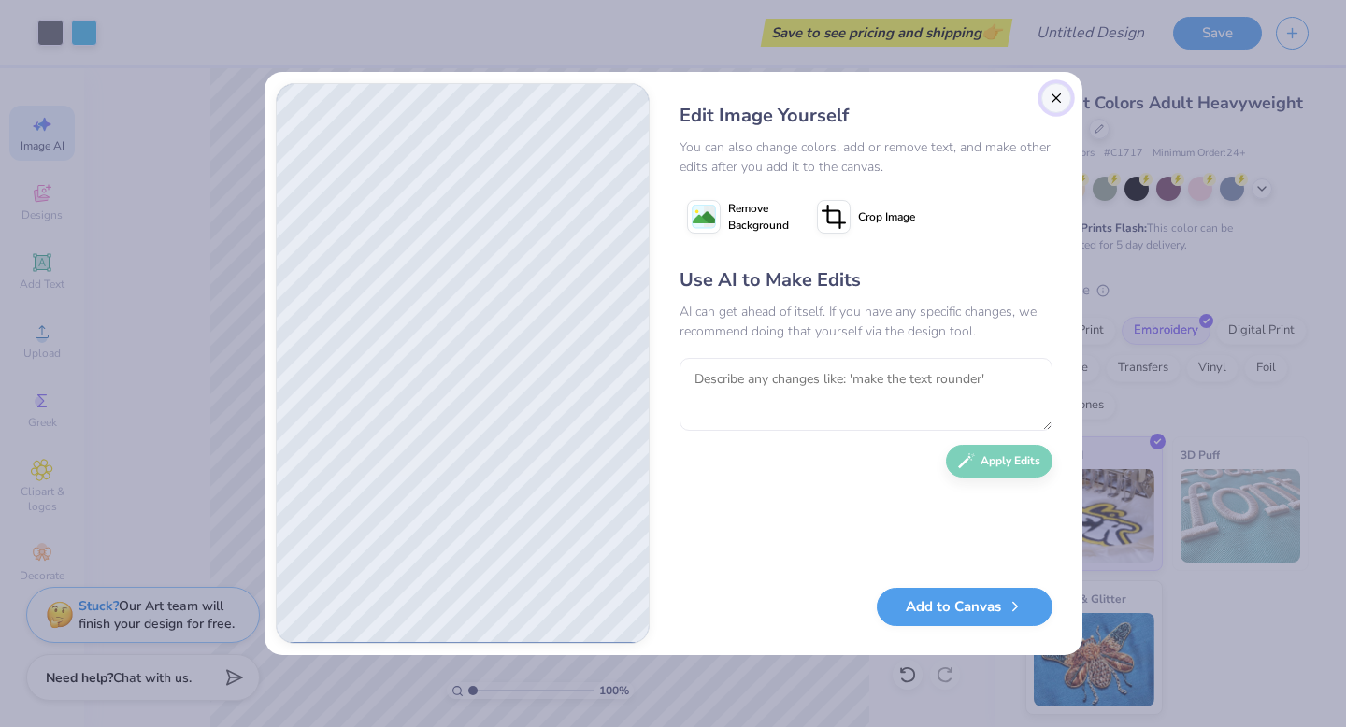
click at [1054, 101] on button "Close" at bounding box center [1057, 98] width 30 height 30
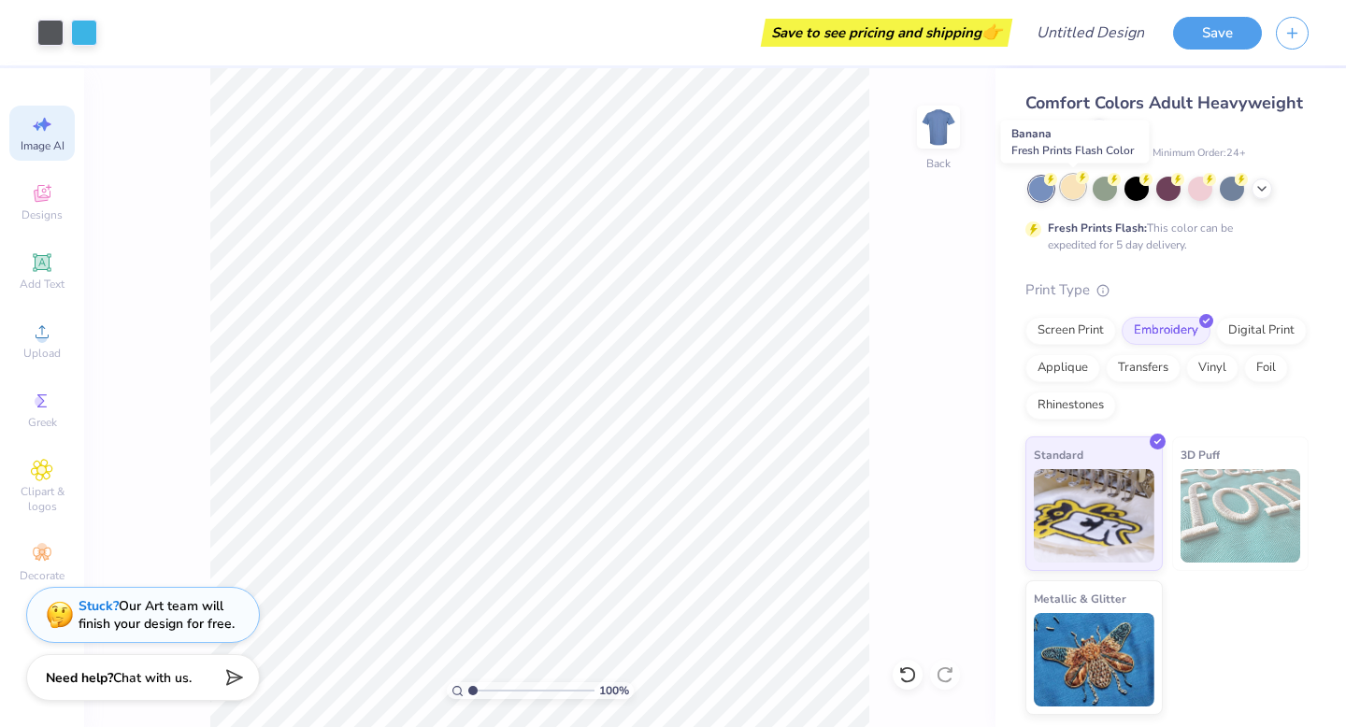
click at [1077, 194] on div at bounding box center [1073, 187] width 24 height 24
click at [1115, 194] on div at bounding box center [1105, 187] width 24 height 24
click at [1131, 194] on div at bounding box center [1137, 187] width 24 height 24
click at [1172, 193] on div at bounding box center [1169, 187] width 24 height 24
click at [1193, 192] on div at bounding box center [1200, 187] width 24 height 24
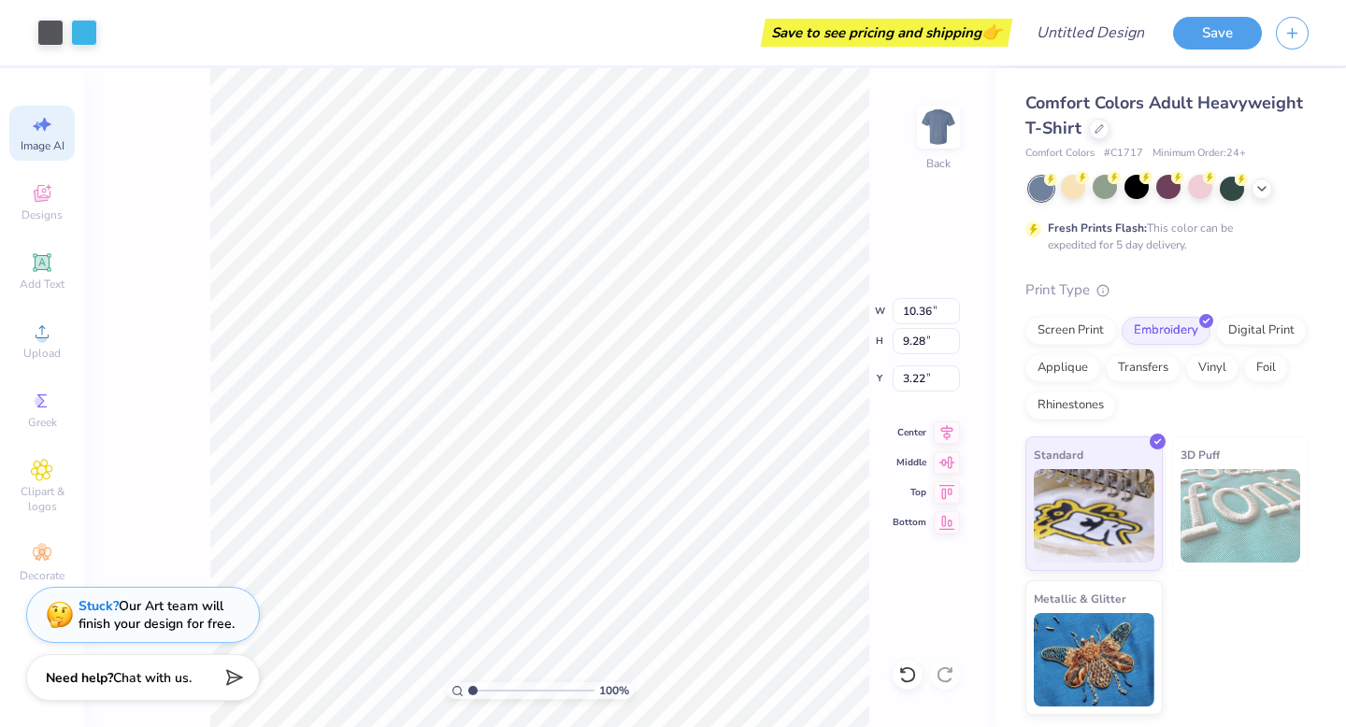
type input "10.95"
type input "9.80"
type input "4.60"
type input "4.12"
type input "4.40"
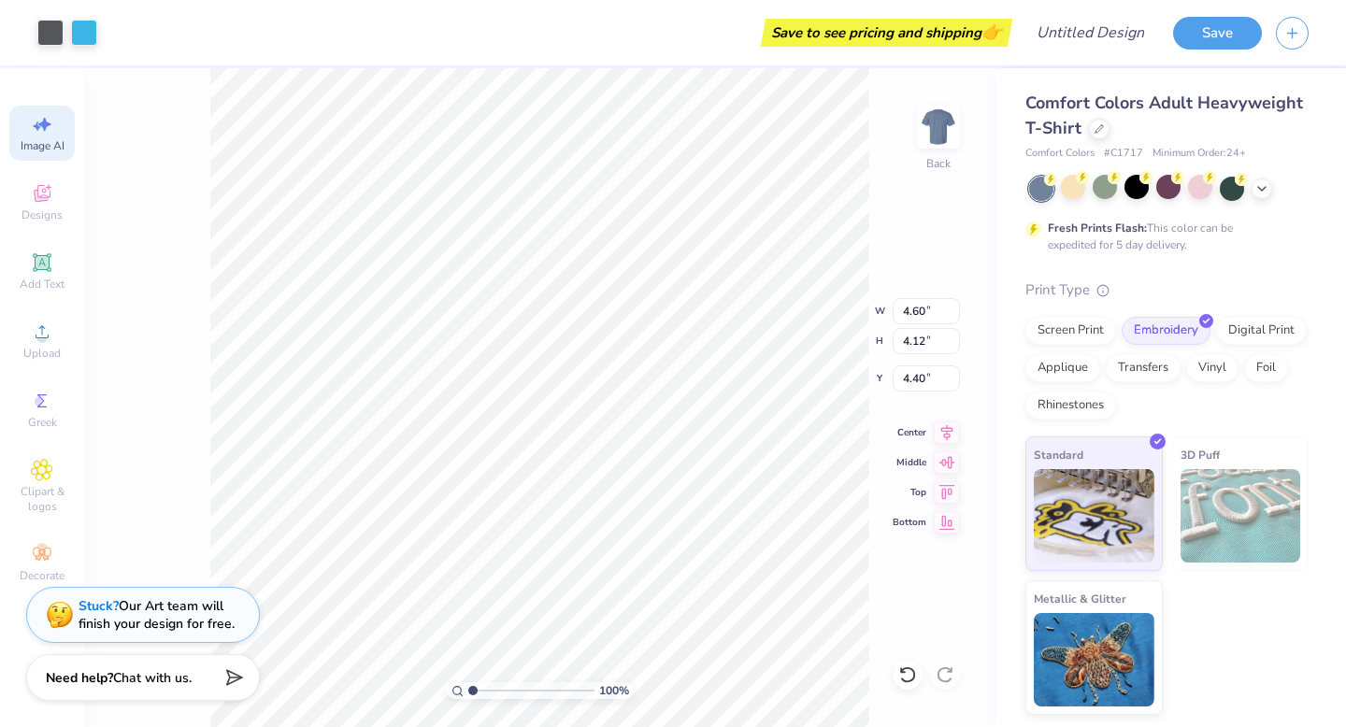
type input "4.38"
click at [36, 544] on icon at bounding box center [42, 554] width 22 height 22
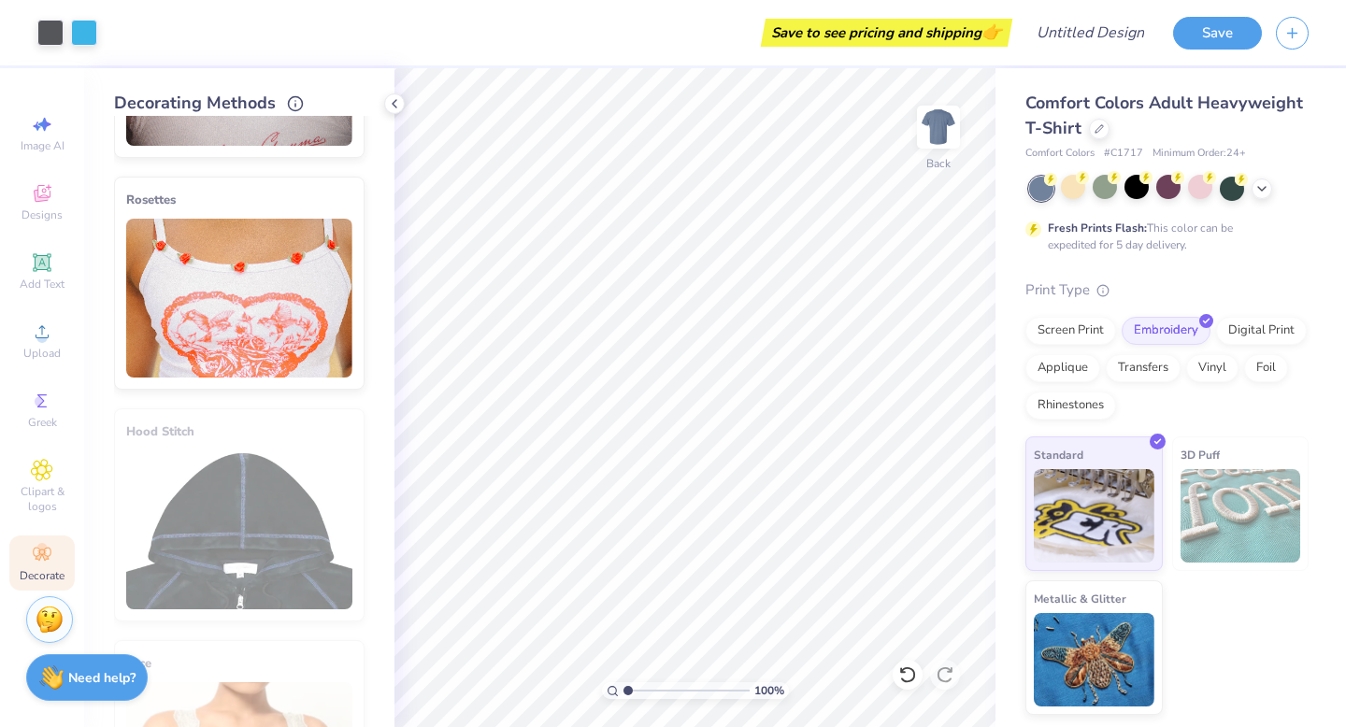
scroll to position [1027, 0]
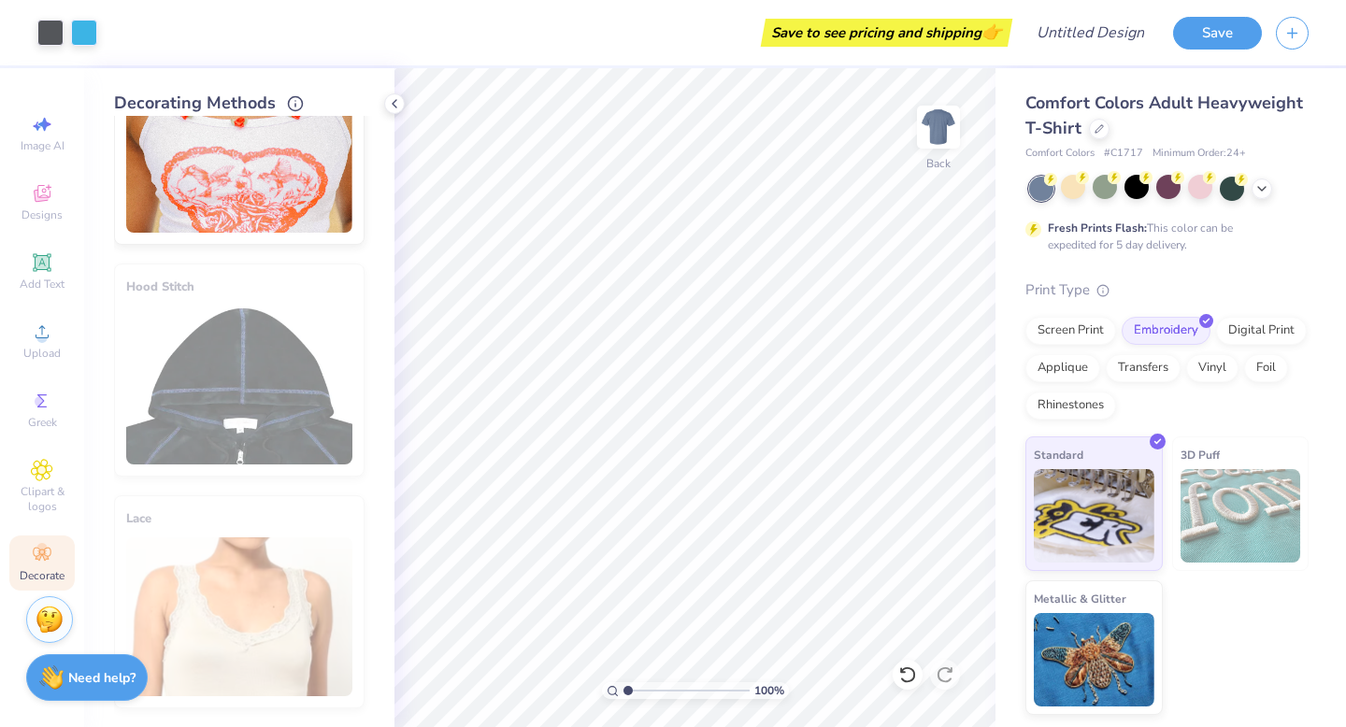
click at [1215, 243] on div "Fresh Prints Flash: This color can be expedited for 5 day delivery." at bounding box center [1163, 237] width 230 height 34
click at [1214, 31] on button "Save" at bounding box center [1217, 30] width 89 height 33
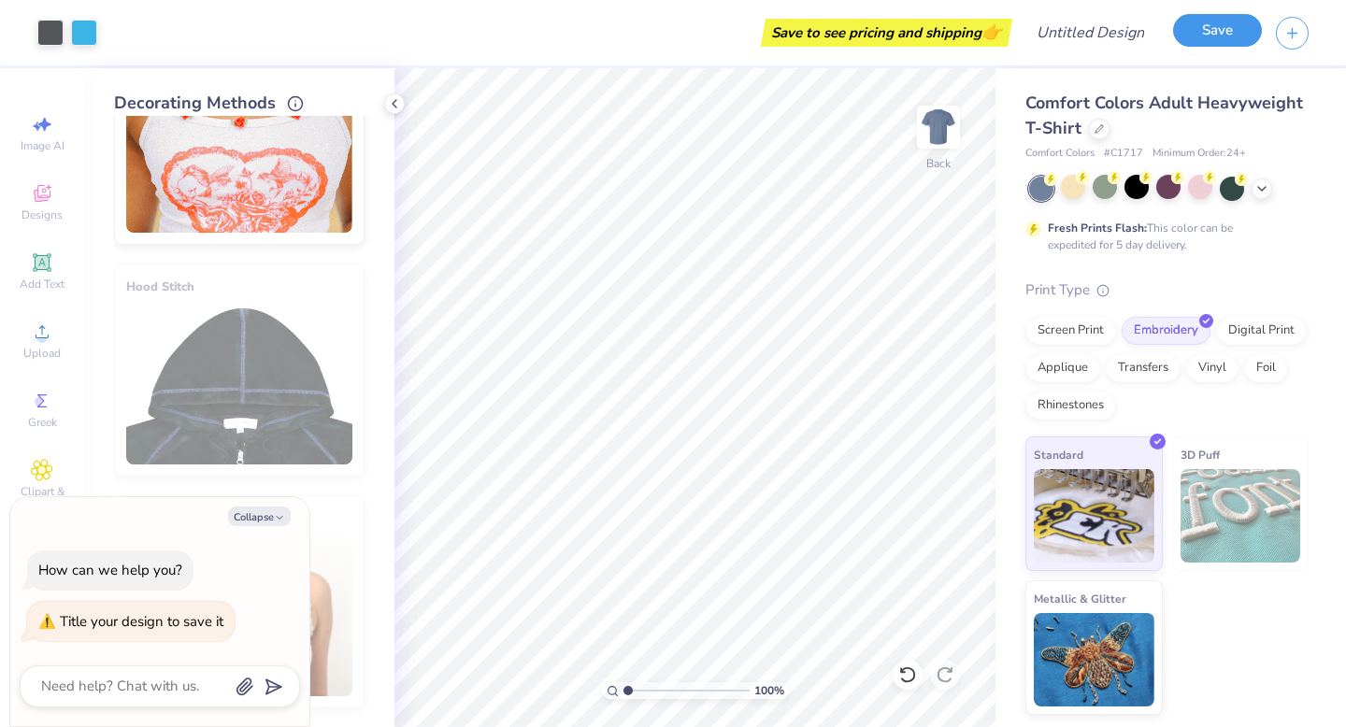
click at [1215, 33] on button "Save" at bounding box center [1217, 30] width 89 height 33
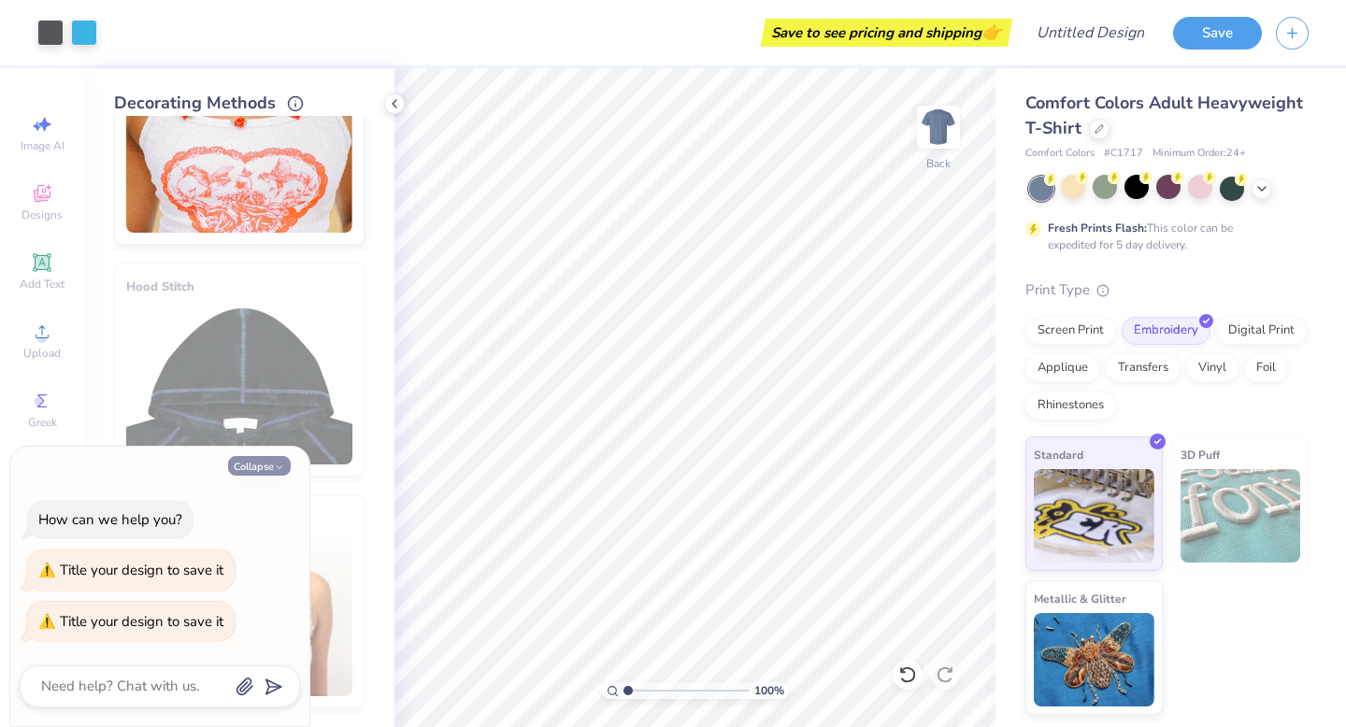
click at [252, 470] on button "Collapse" at bounding box center [259, 466] width 63 height 20
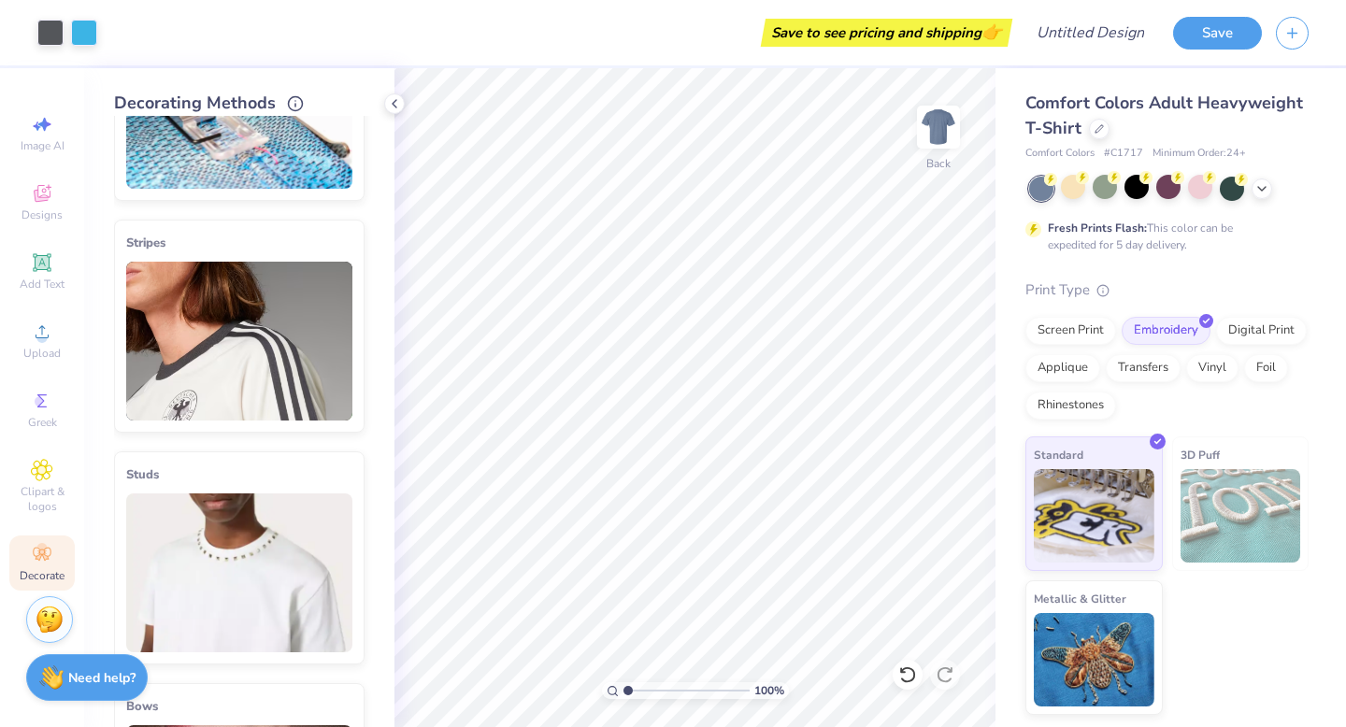
scroll to position [0, 0]
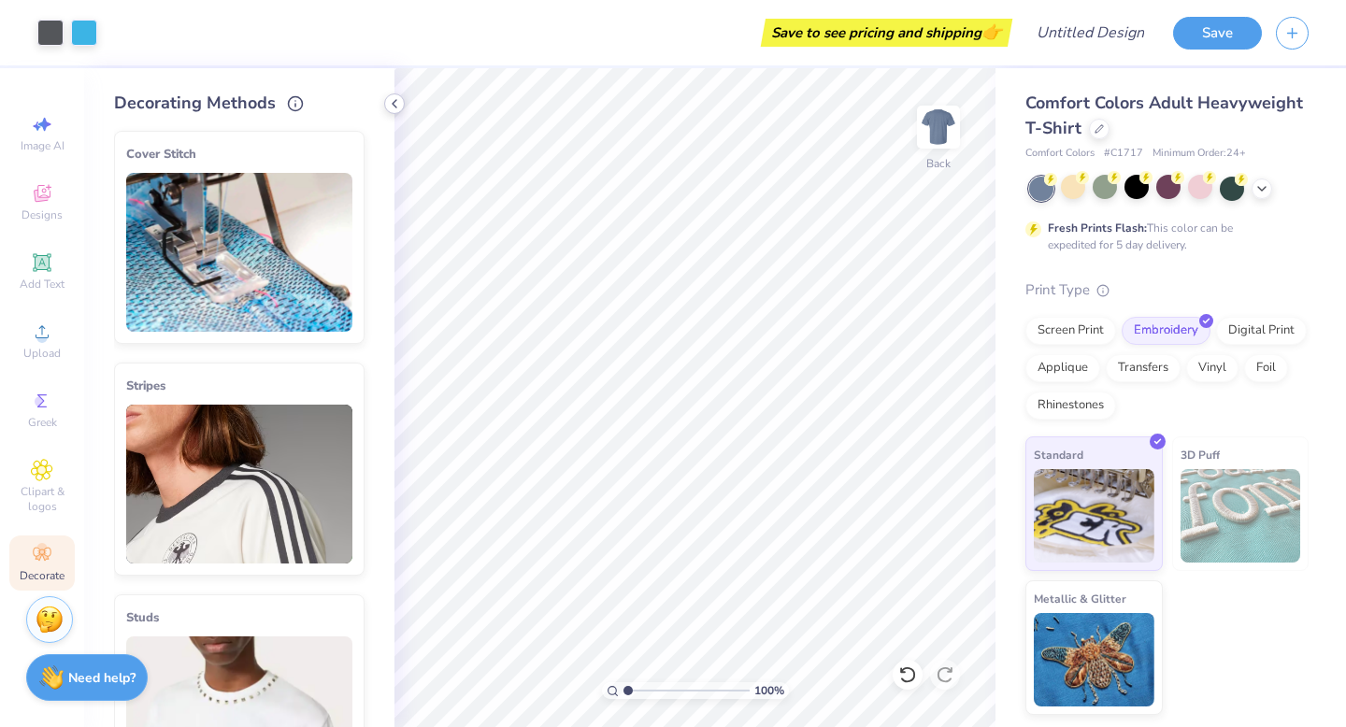
click at [393, 106] on icon at bounding box center [394, 103] width 15 height 15
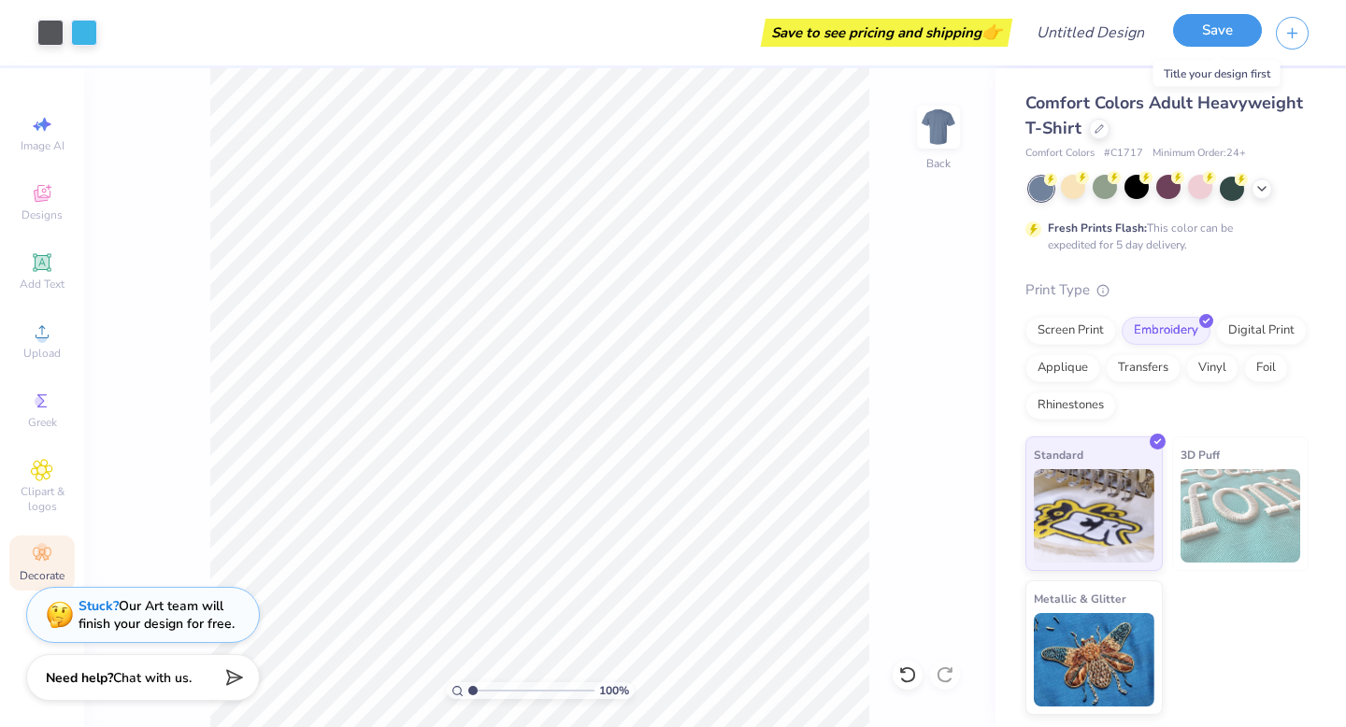
click at [1206, 38] on button "Save" at bounding box center [1217, 30] width 89 height 33
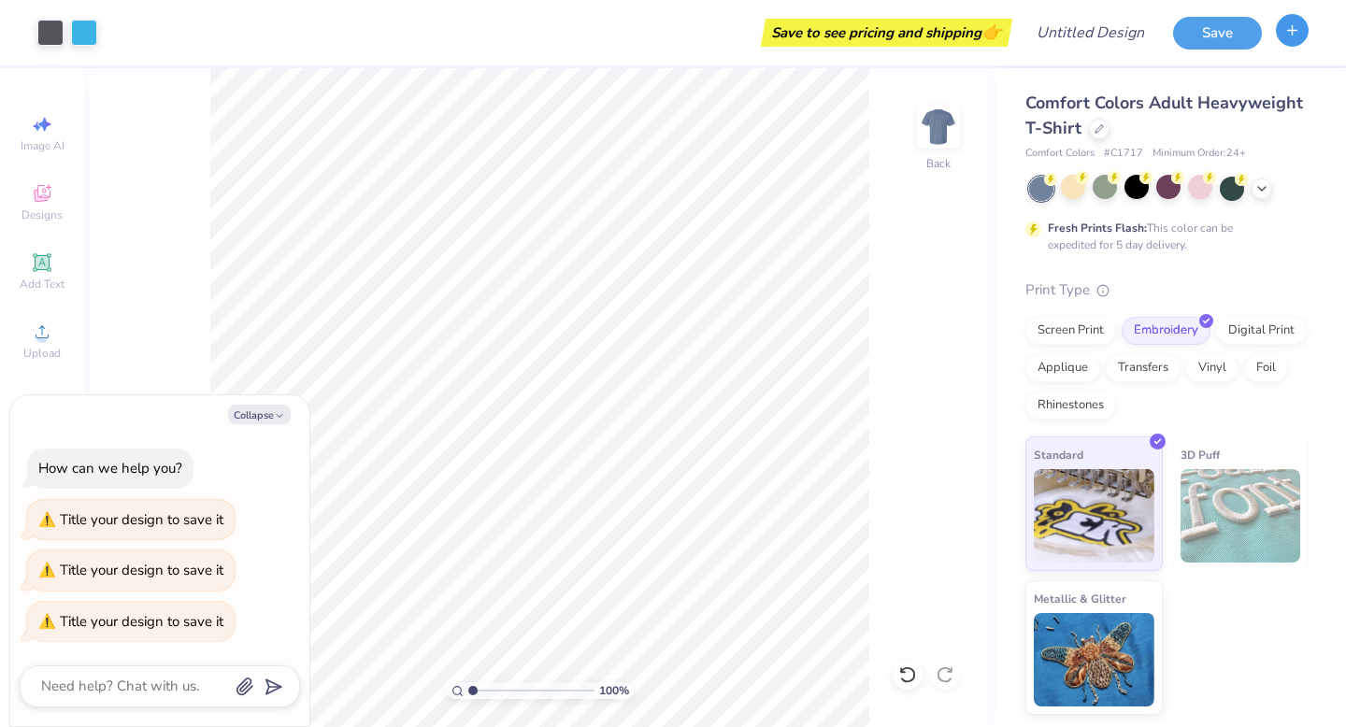
click at [1301, 27] on button "button" at bounding box center [1292, 30] width 33 height 33
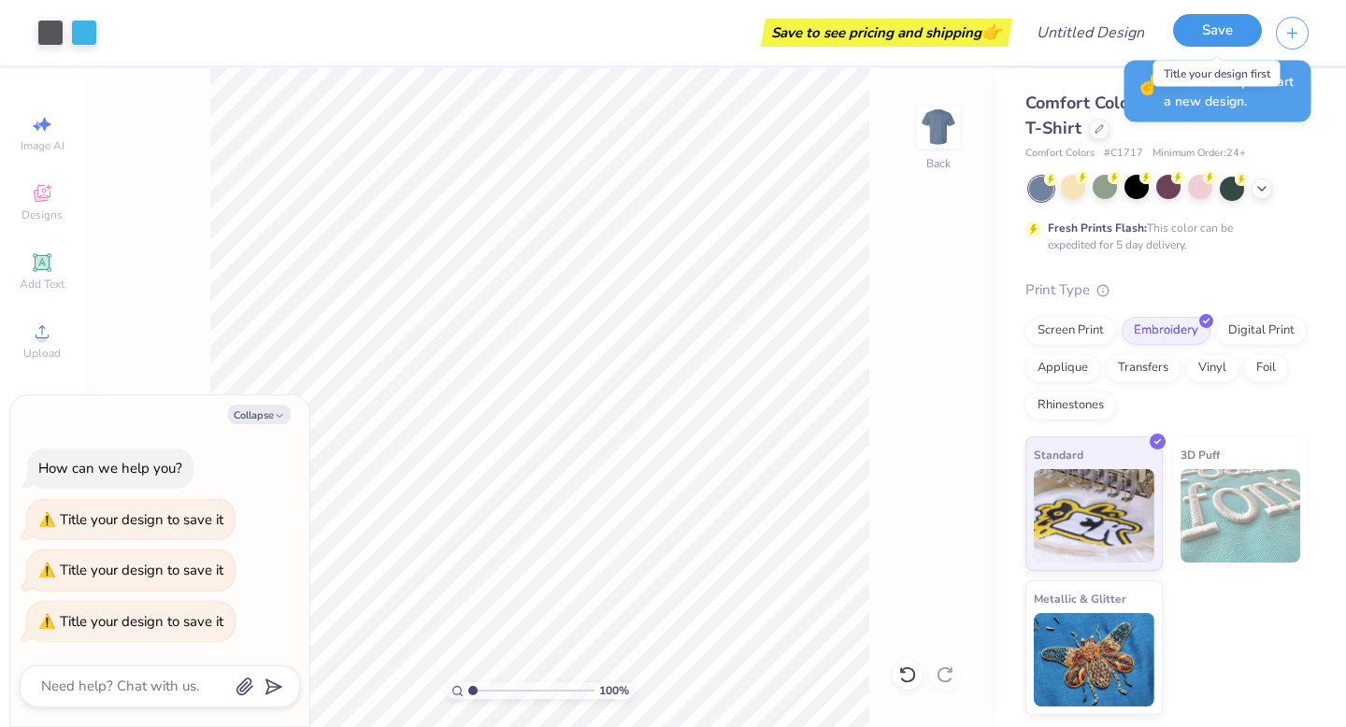
click at [1232, 29] on button "Save" at bounding box center [1217, 30] width 89 height 33
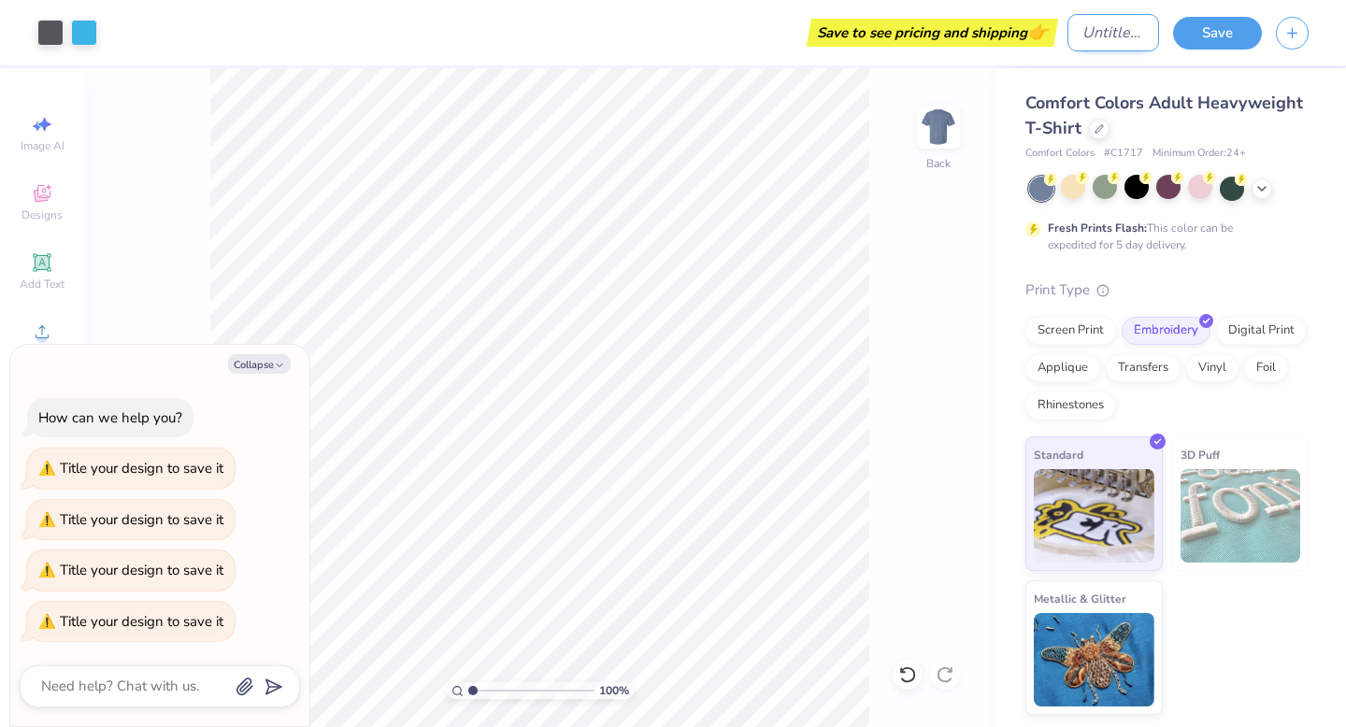
type textarea "x"
click at [1080, 35] on input "Design Title" at bounding box center [1114, 32] width 92 height 37
type input "T"
type textarea "x"
type input "TA"
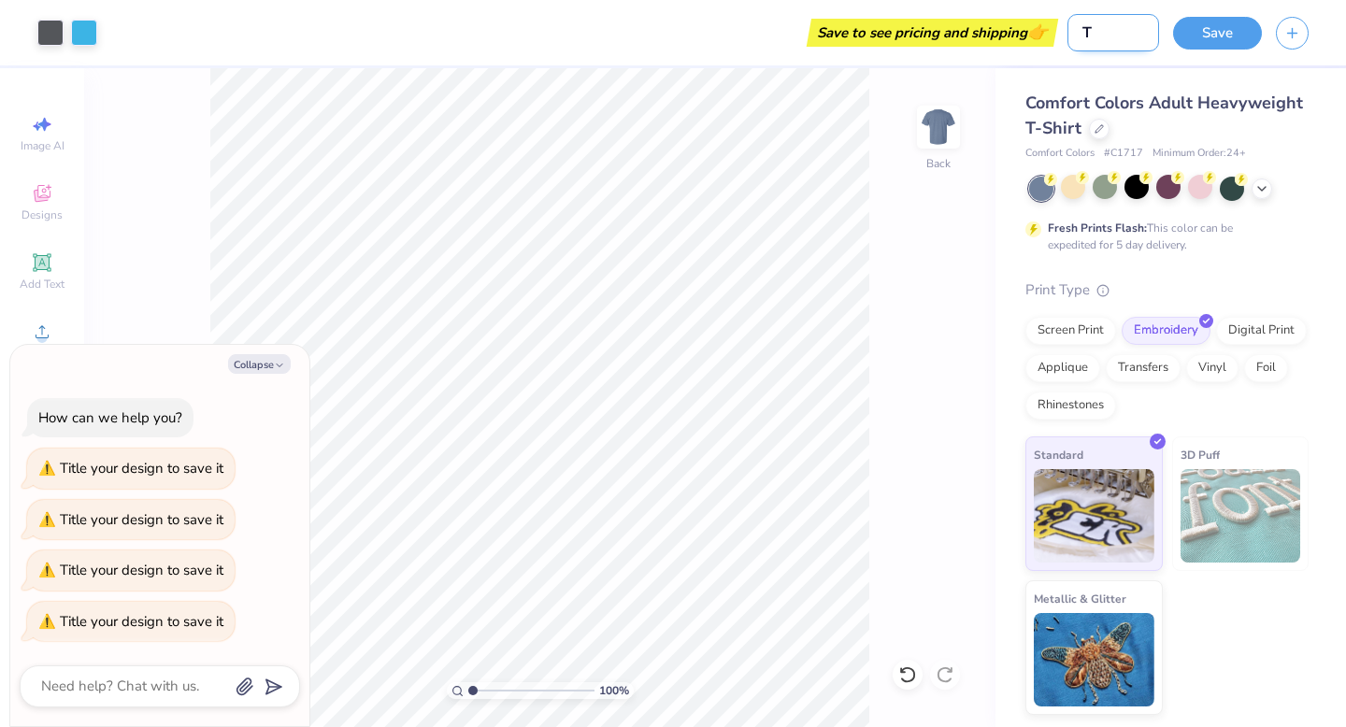
type textarea "x"
type input "TAM"
type textarea "x"
type input "[PERSON_NAME]"
type textarea "x"
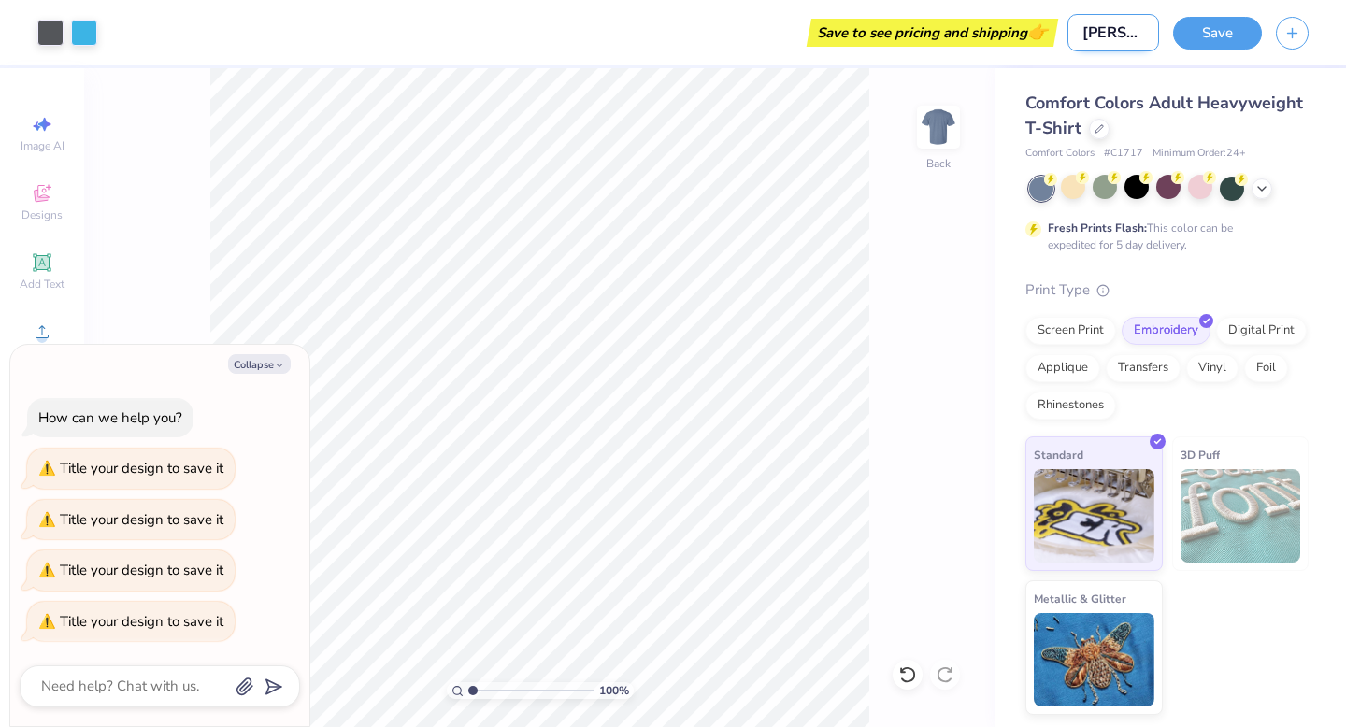
type input "TAMID"
type textarea "x"
type input "TAMID"
type textarea "x"
type input "TAMID t"
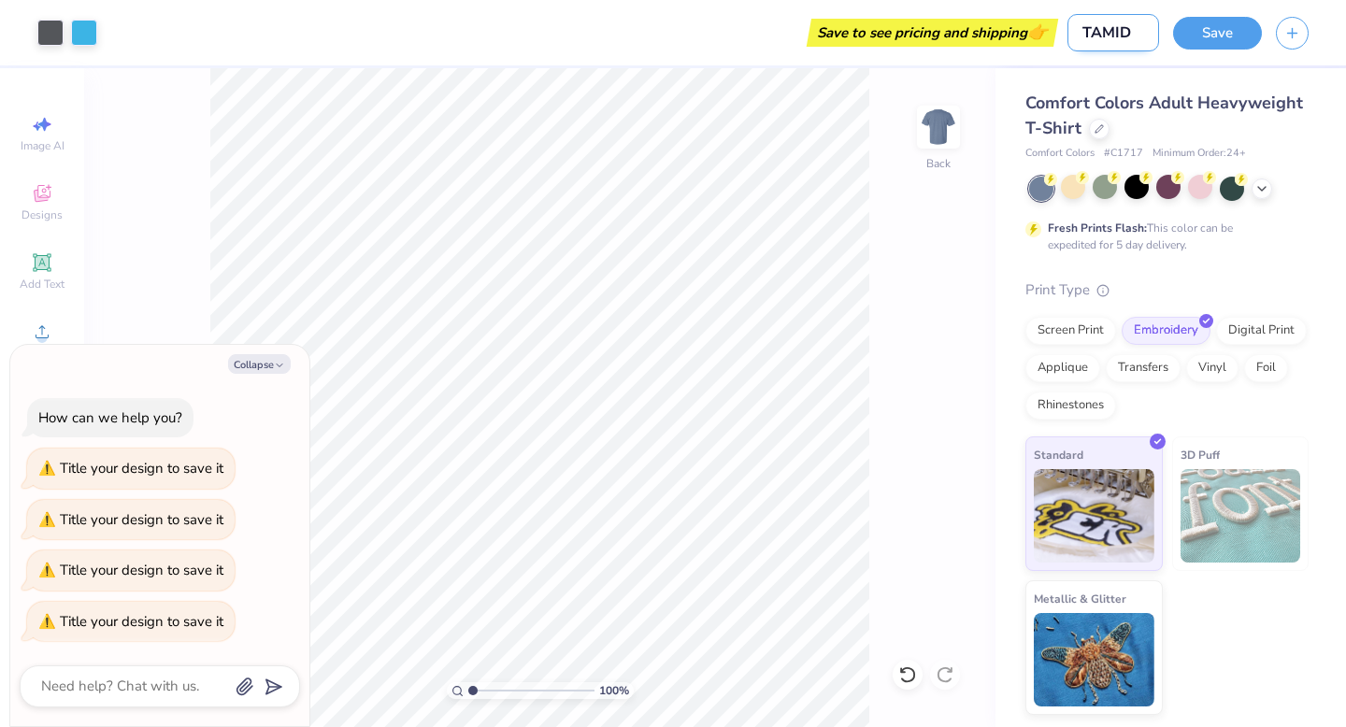
type textarea "x"
type input "TAMID ts"
type textarea "x"
type input "[PERSON_NAME]"
type textarea "x"
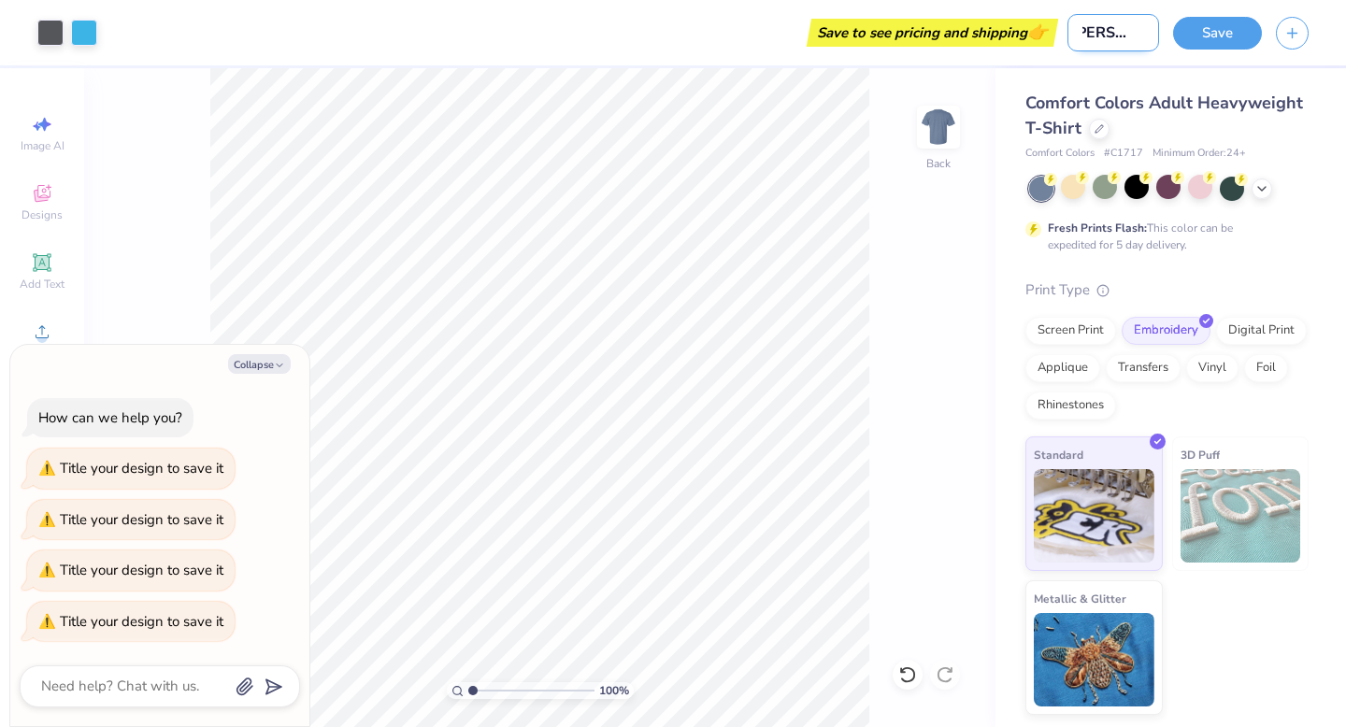
type input "[PERSON_NAME]"
type textarea "x"
type input "[PERSON_NAME]"
type textarea "x"
type input "[PERSON_NAME]"
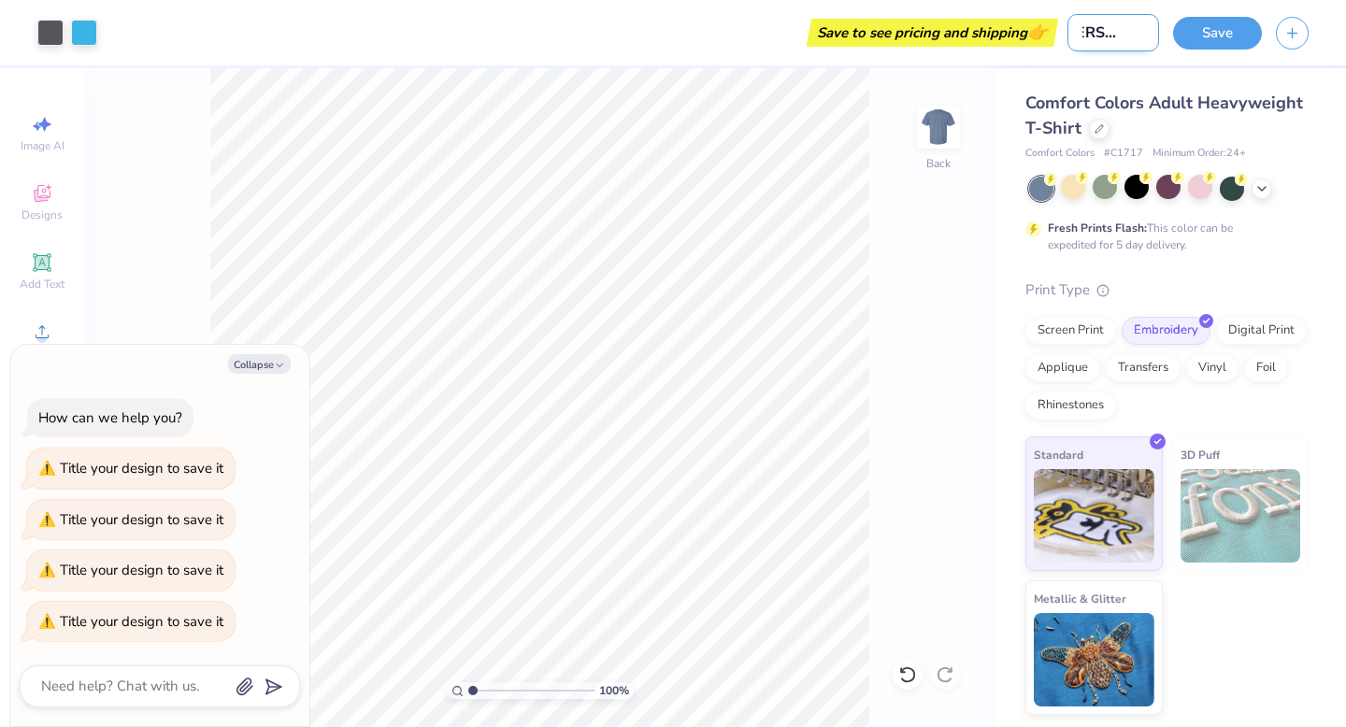
type textarea "x"
type input "[PERSON_NAME]"
click at [1222, 26] on button "Save" at bounding box center [1217, 30] width 89 height 33
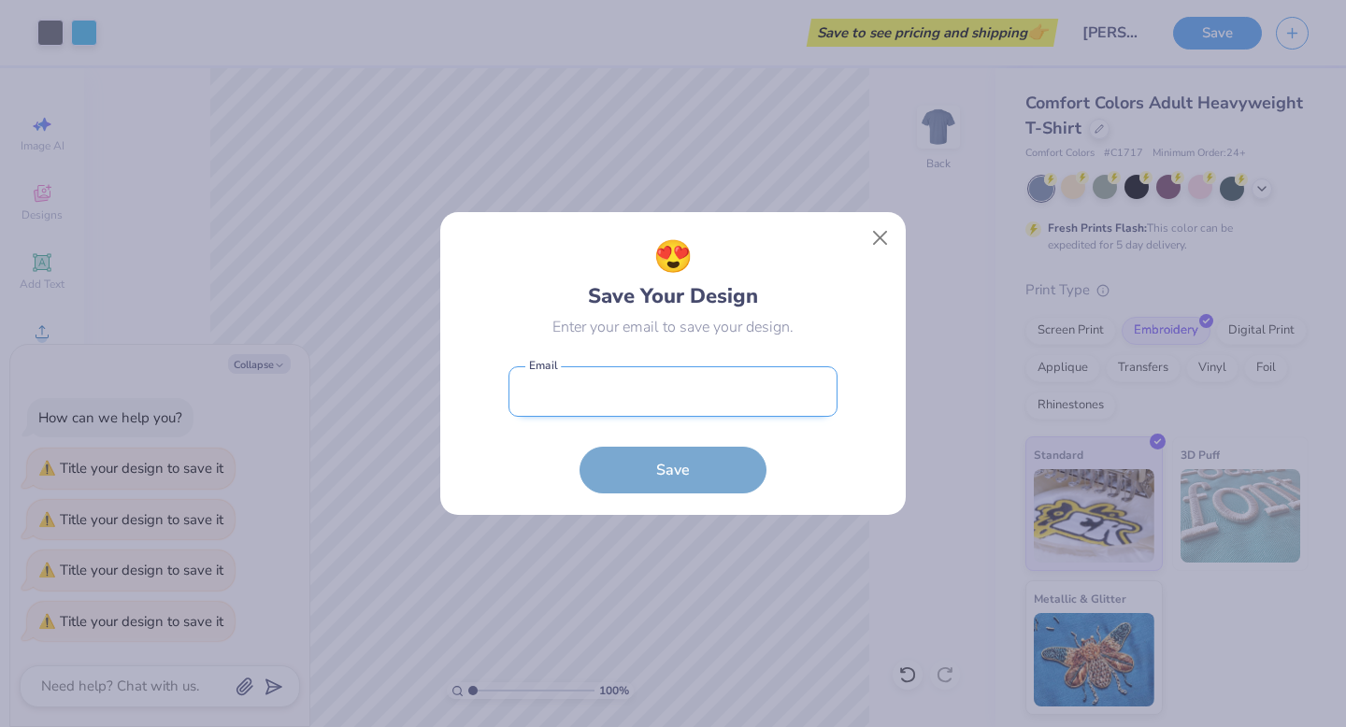
click at [724, 387] on input "email" at bounding box center [673, 392] width 329 height 51
type input "[EMAIL_ADDRESS][DOMAIN_NAME]"
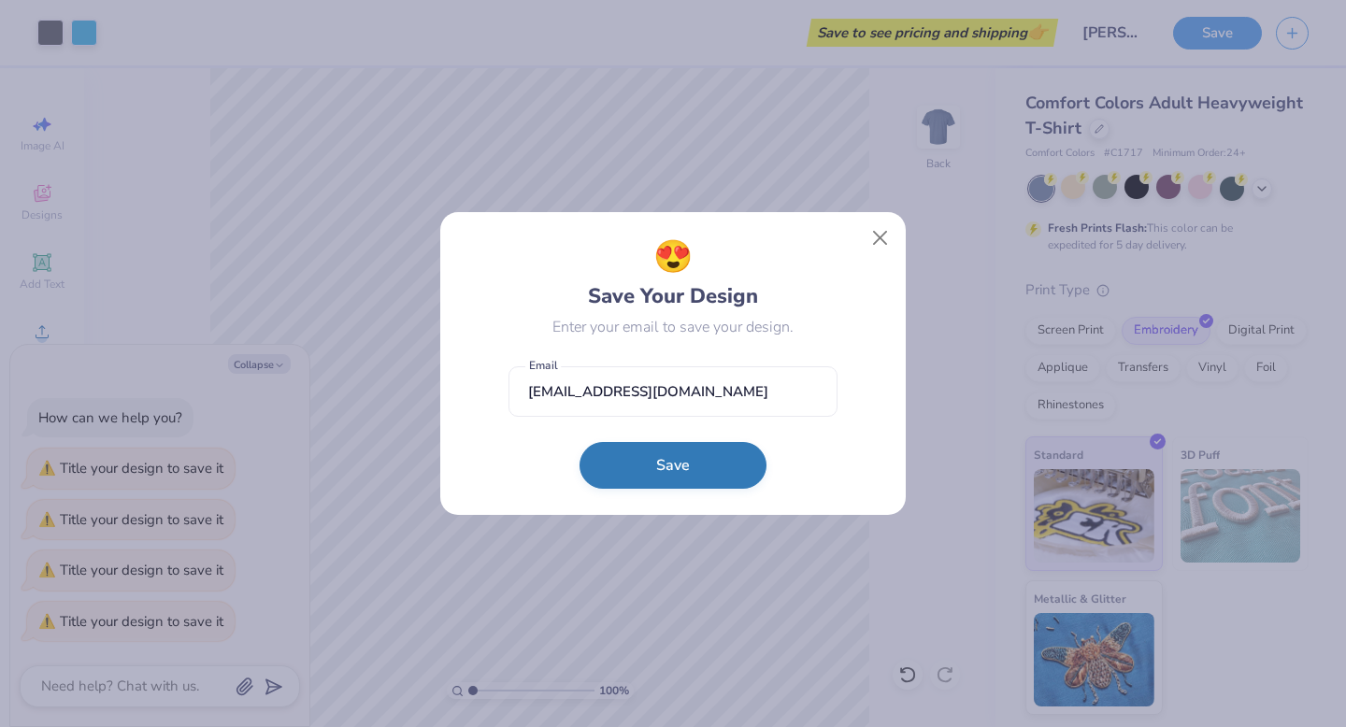
click at [665, 456] on button "Save" at bounding box center [673, 465] width 187 height 47
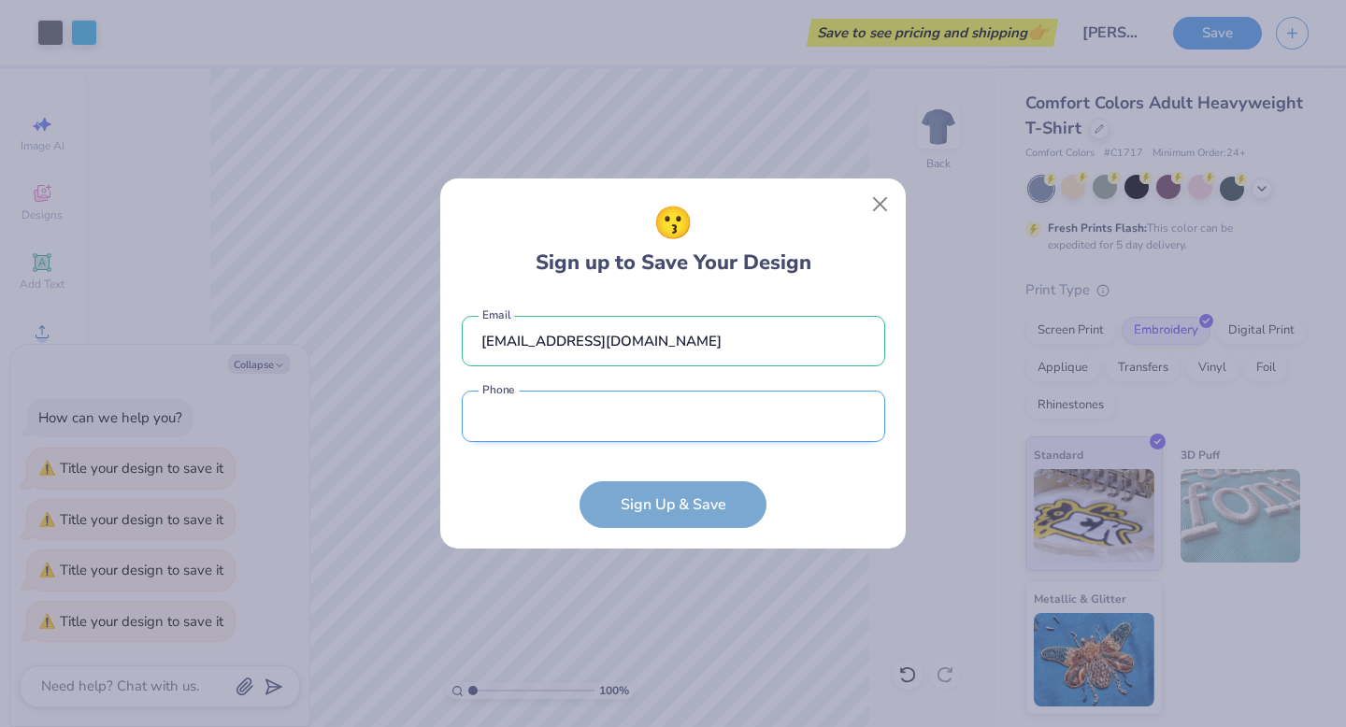
click at [617, 416] on input "tel" at bounding box center [674, 416] width 424 height 51
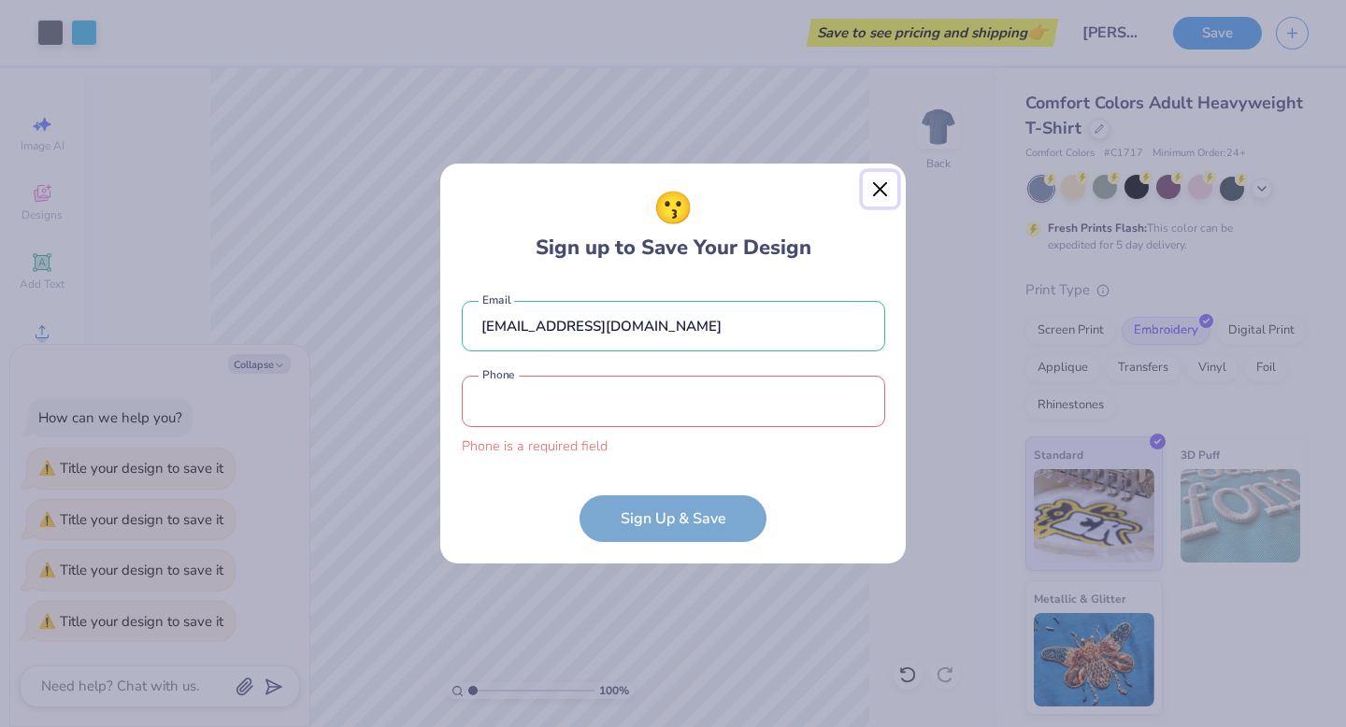
click at [884, 204] on button "Close" at bounding box center [881, 190] width 36 height 36
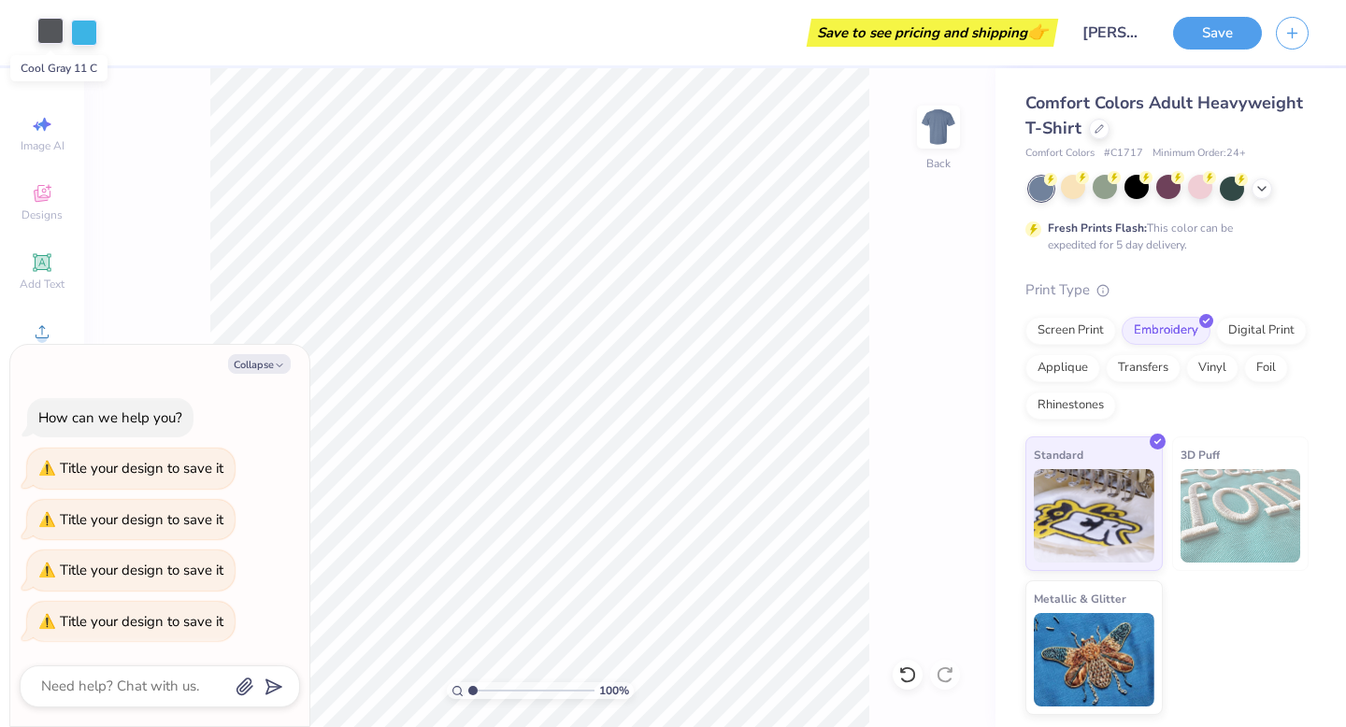
click at [48, 30] on div at bounding box center [50, 31] width 26 height 26
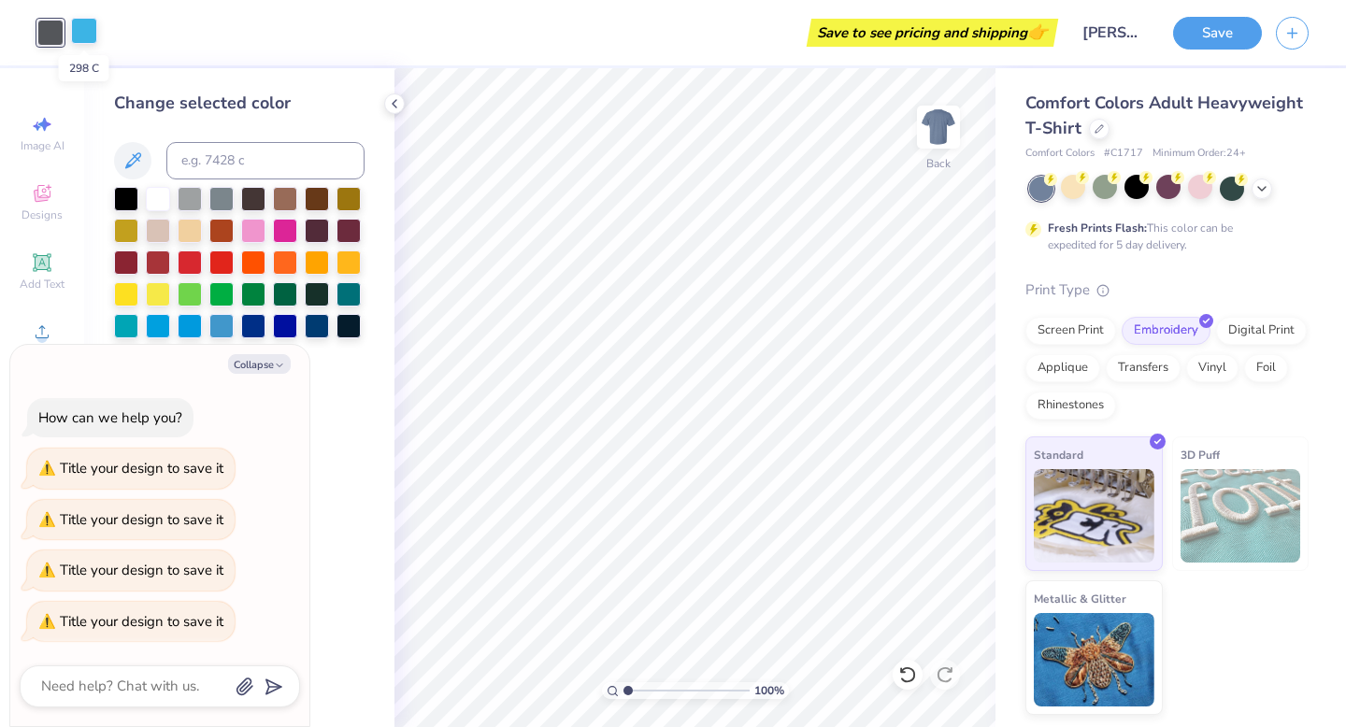
click at [78, 33] on div at bounding box center [84, 31] width 26 height 26
click at [1300, 33] on icon "button" at bounding box center [1293, 30] width 16 height 16
type textarea "x"
